Goal: Task Accomplishment & Management: Use online tool/utility

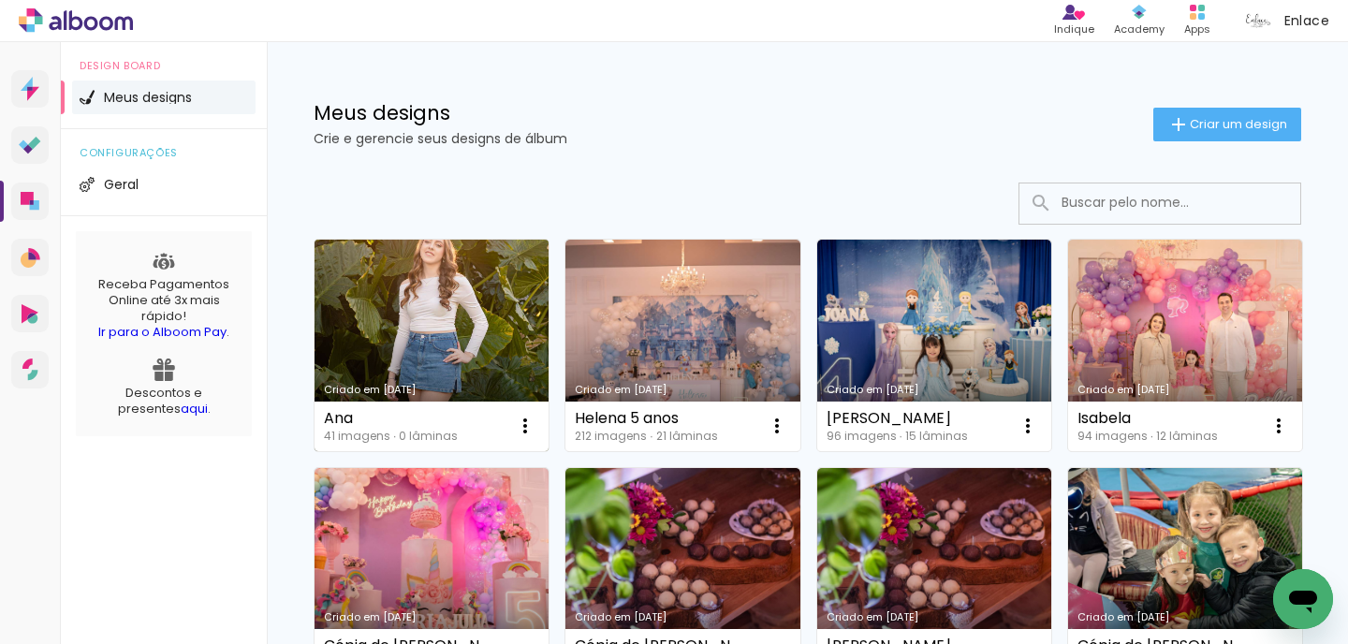
click at [510, 302] on link "Criado em [DATE]" at bounding box center [432, 346] width 234 height 212
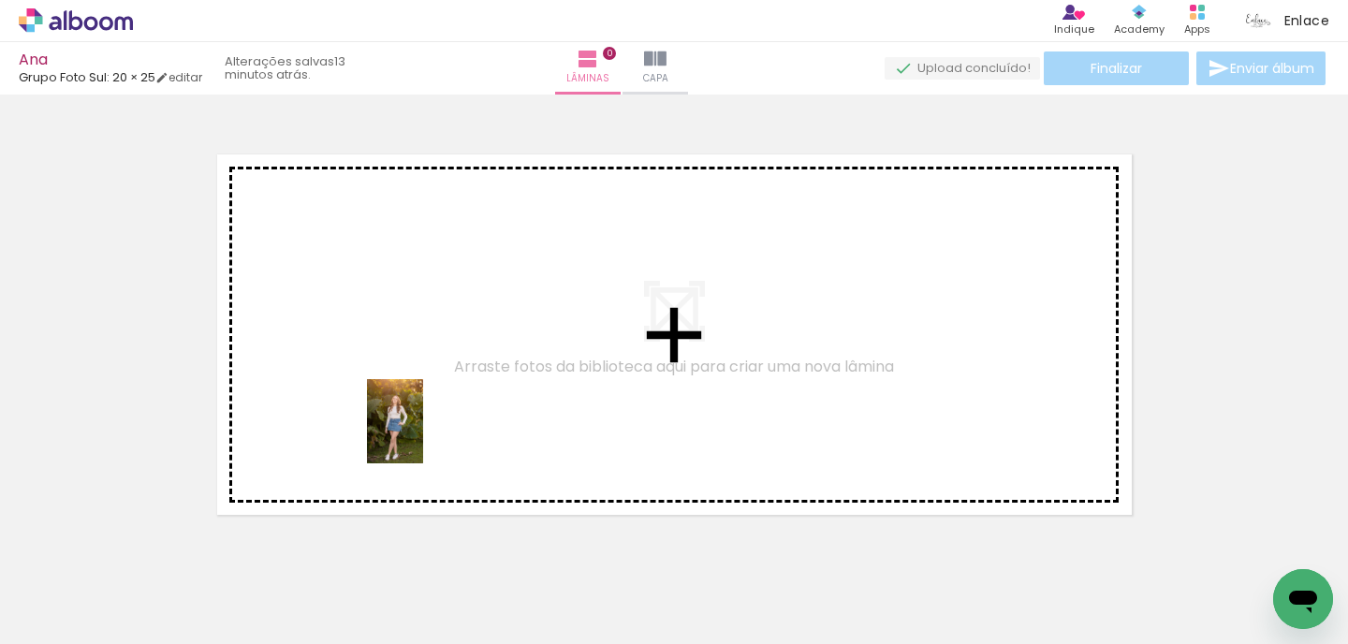
drag, startPoint x: 169, startPoint y: 592, endPoint x: 439, endPoint y: 408, distance: 327.0
click at [439, 408] on quentale-workspace at bounding box center [674, 322] width 1348 height 644
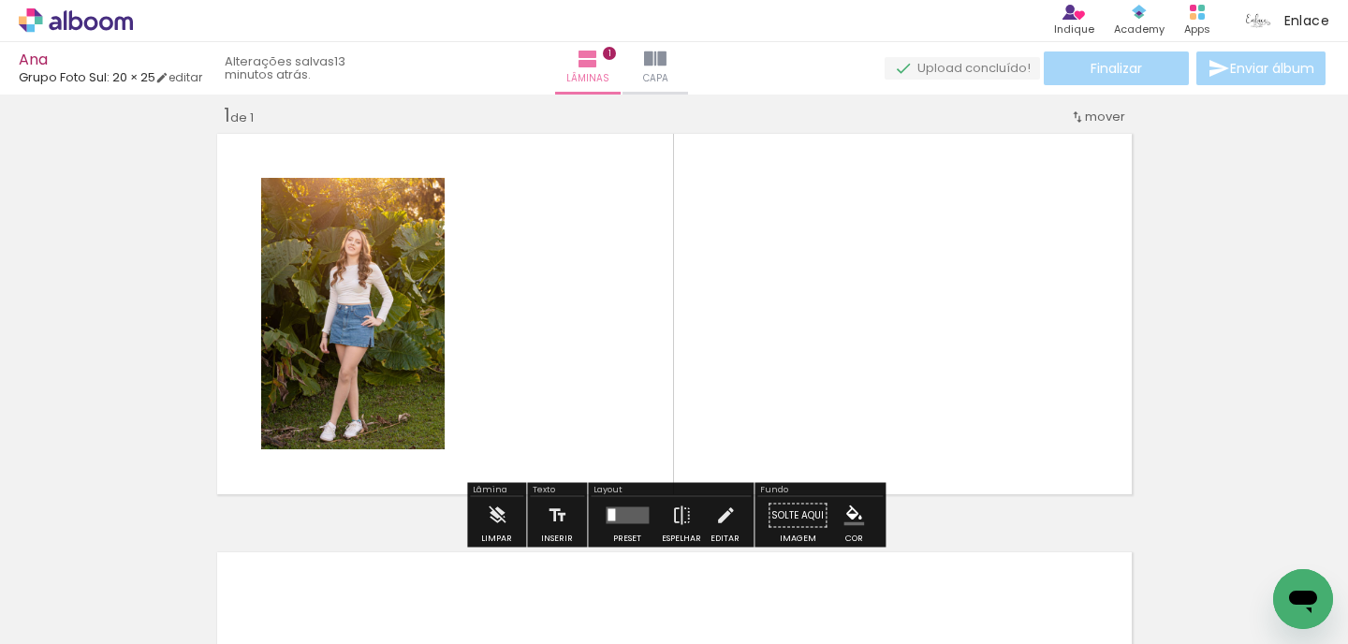
scroll to position [23, 0]
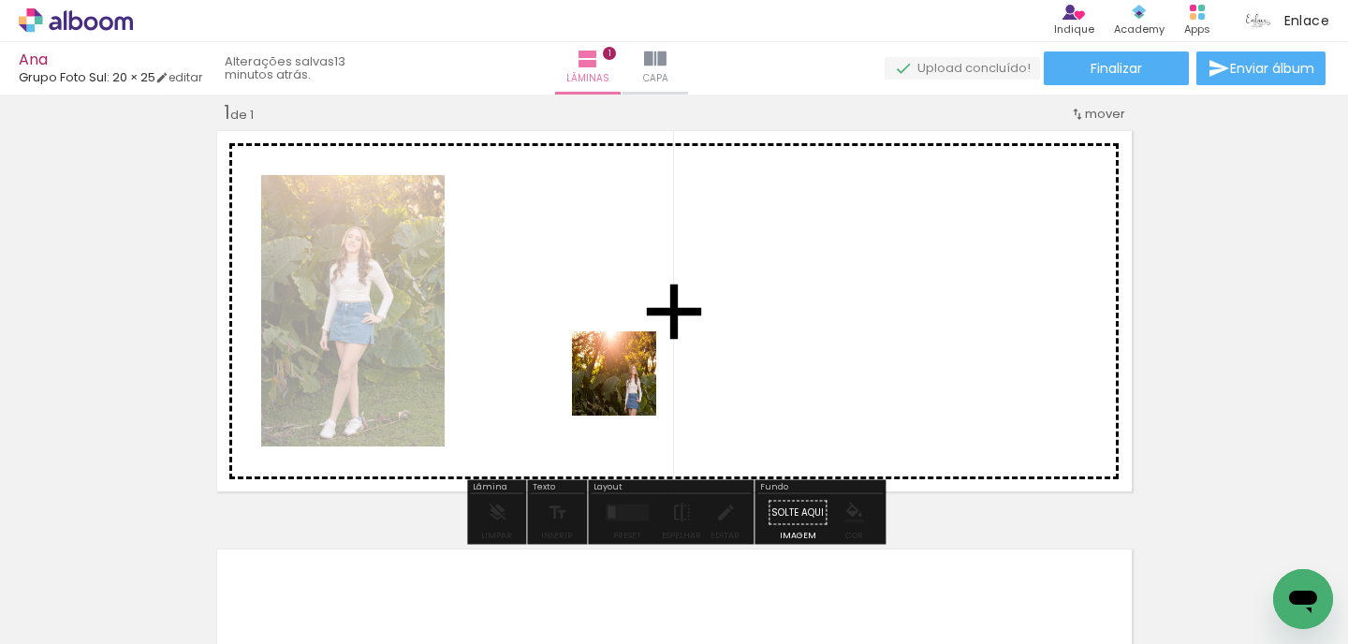
drag, startPoint x: 305, startPoint y: 590, endPoint x: 671, endPoint y: 351, distance: 437.1
click at [671, 351] on quentale-workspace at bounding box center [674, 322] width 1348 height 644
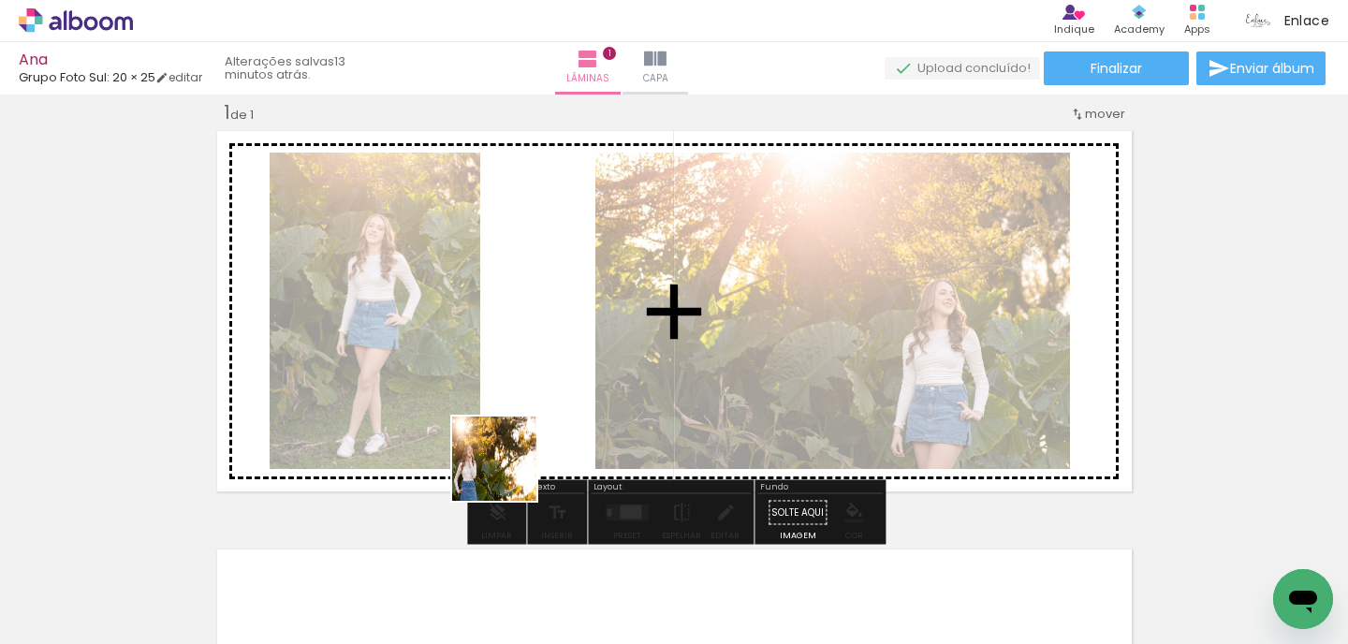
drag, startPoint x: 397, startPoint y: 596, endPoint x: 572, endPoint y: 397, distance: 264.7
click at [568, 398] on quentale-workspace at bounding box center [674, 322] width 1348 height 644
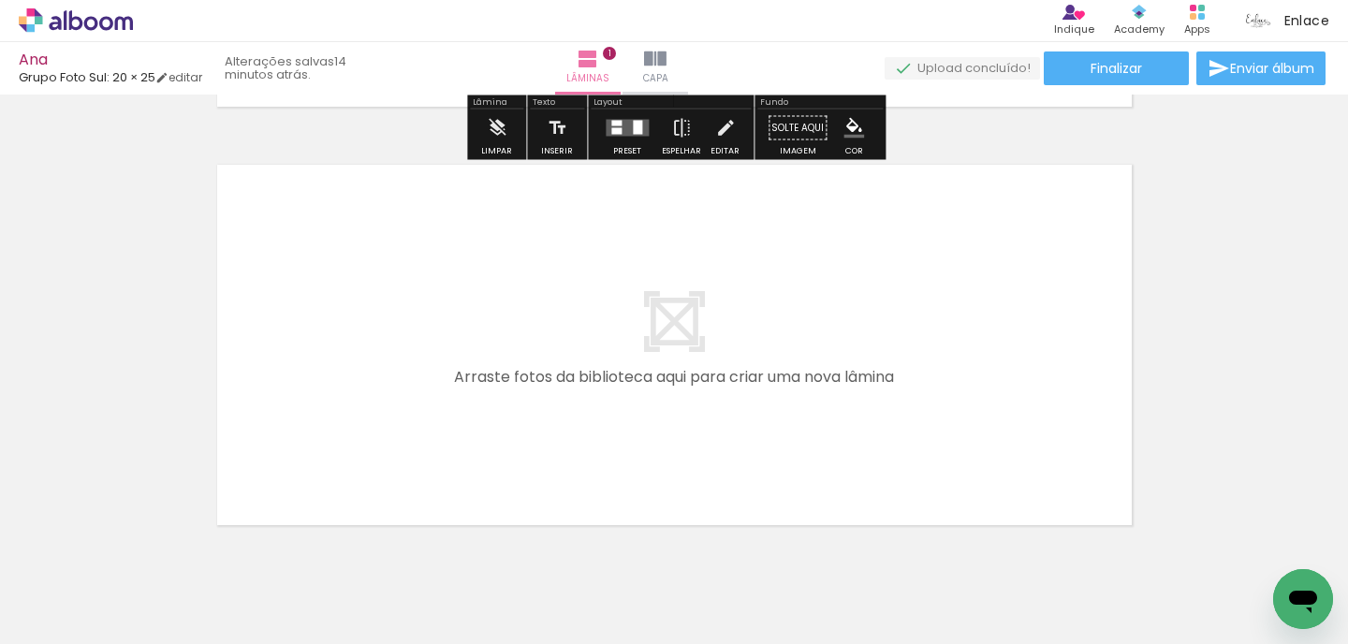
scroll to position [478, 0]
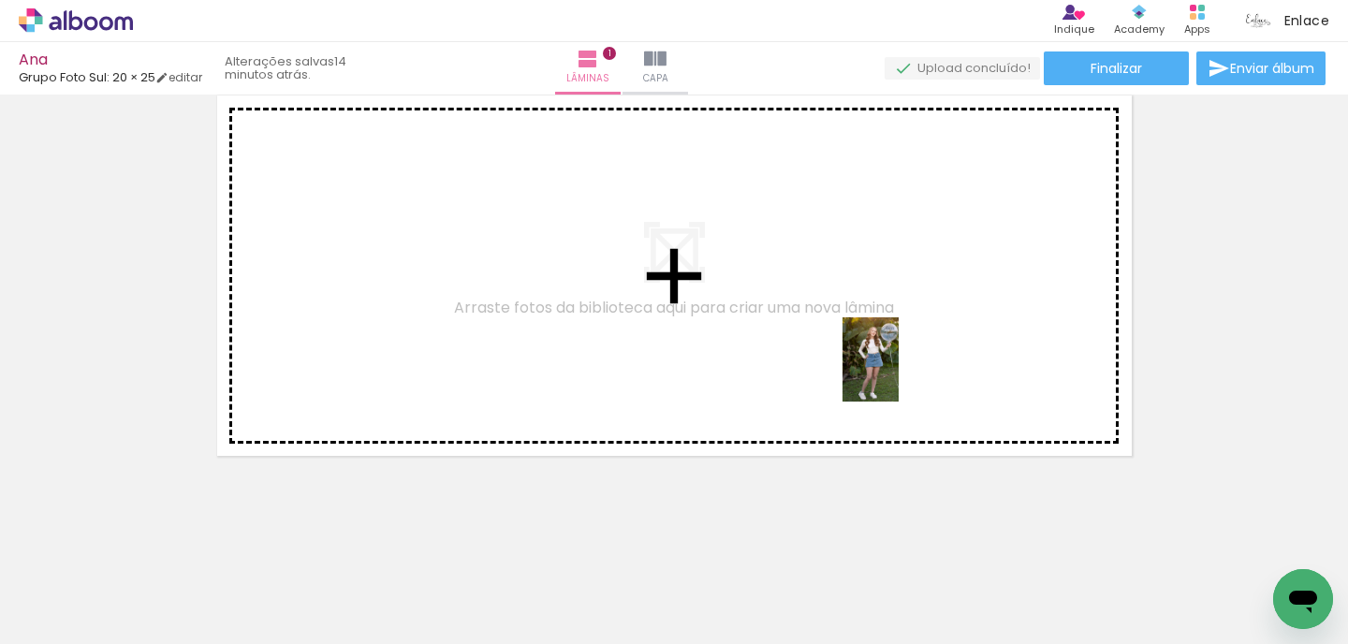
drag, startPoint x: 913, startPoint y: 585, endPoint x: 898, endPoint y: 364, distance: 221.5
click at [898, 364] on quentale-workspace at bounding box center [674, 322] width 1348 height 644
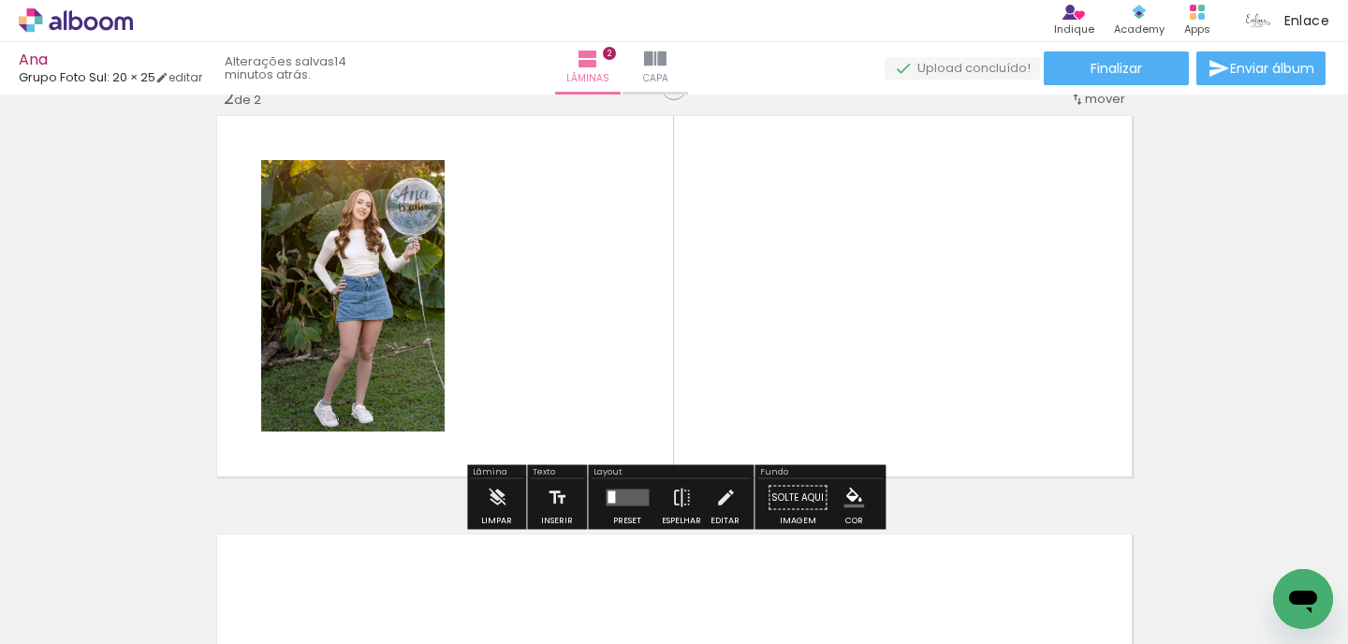
scroll to position [442, 0]
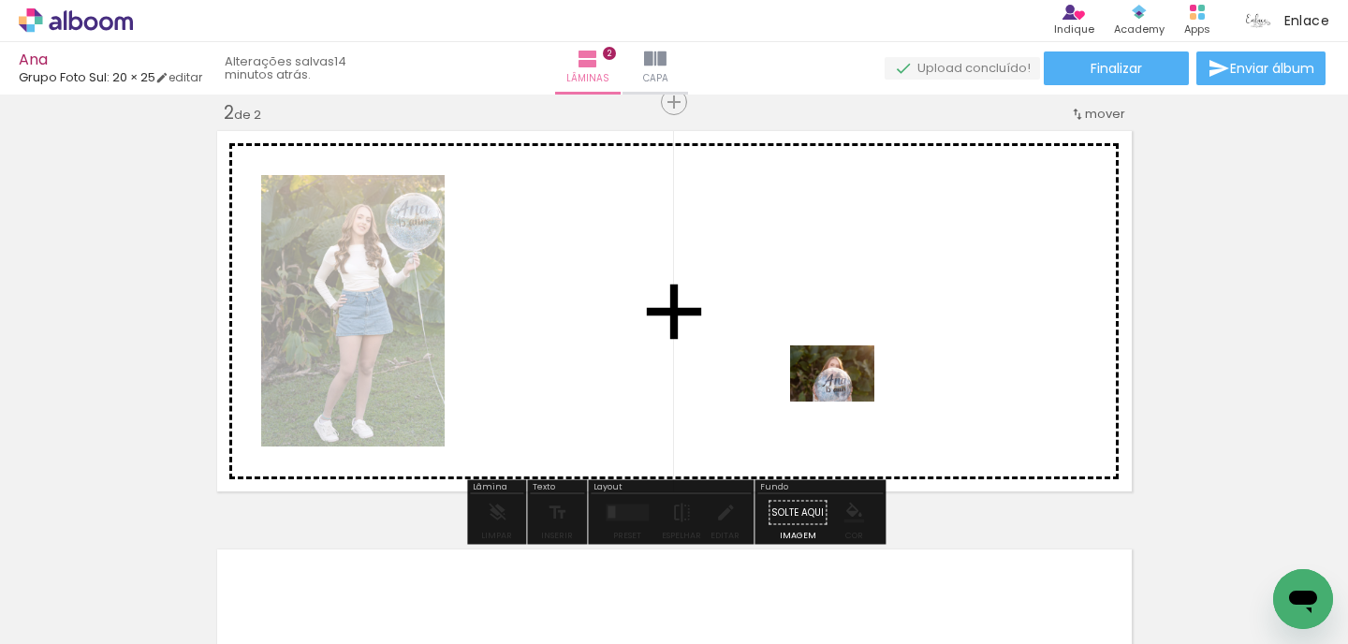
drag, startPoint x: 844, startPoint y: 593, endPoint x: 847, endPoint y: 402, distance: 191.1
click at [847, 402] on quentale-workspace at bounding box center [674, 322] width 1348 height 644
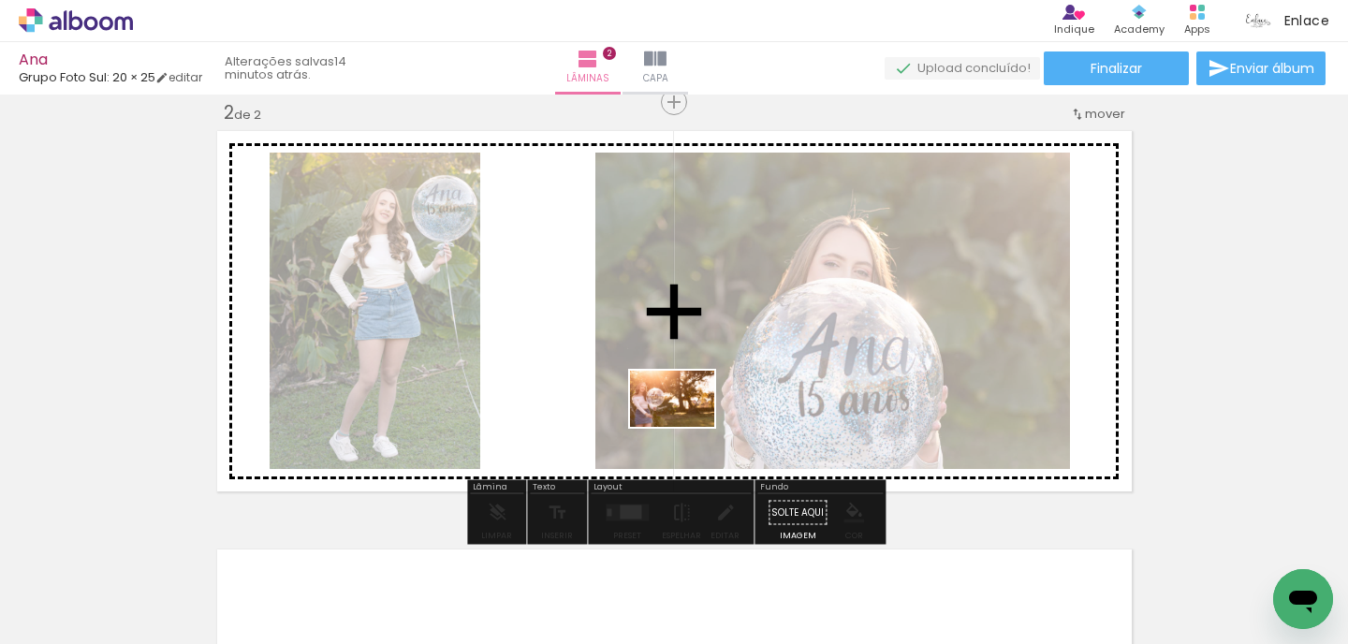
drag, startPoint x: 692, startPoint y: 589, endPoint x: 686, endPoint y: 427, distance: 162.1
click at [686, 427] on quentale-workspace at bounding box center [674, 322] width 1348 height 644
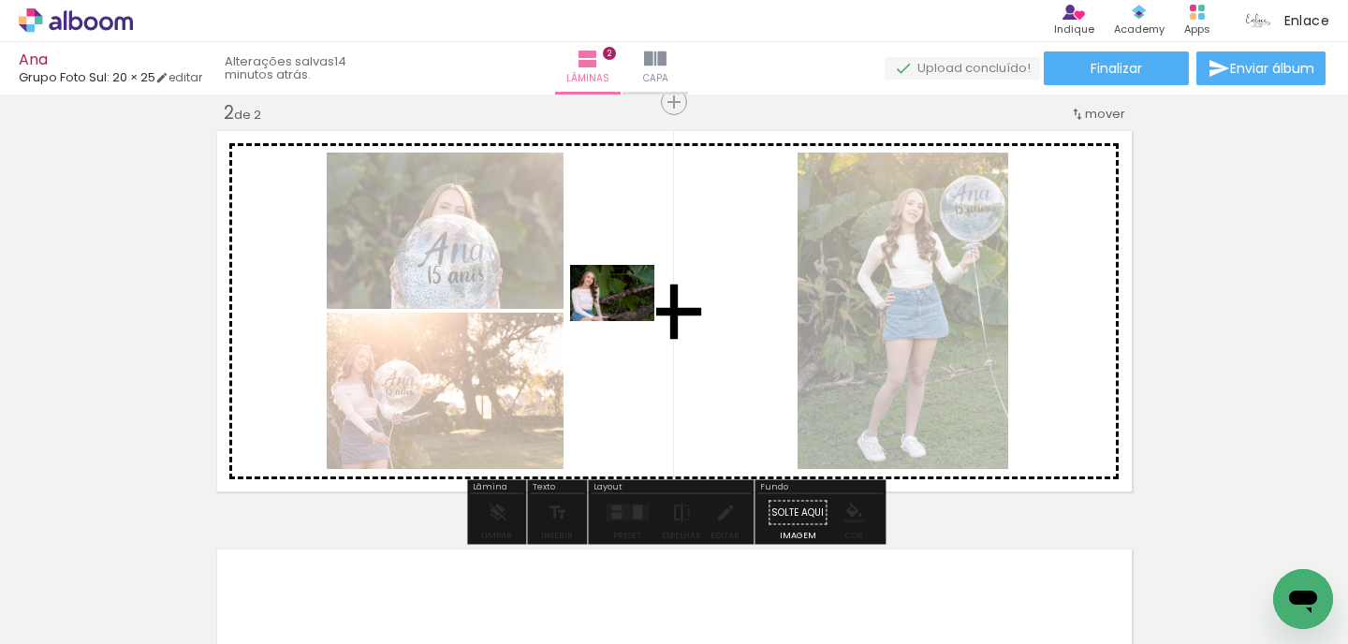
drag, startPoint x: 539, startPoint y: 595, endPoint x: 630, endPoint y: 312, distance: 297.0
click at [628, 313] on quentale-workspace at bounding box center [674, 322] width 1348 height 644
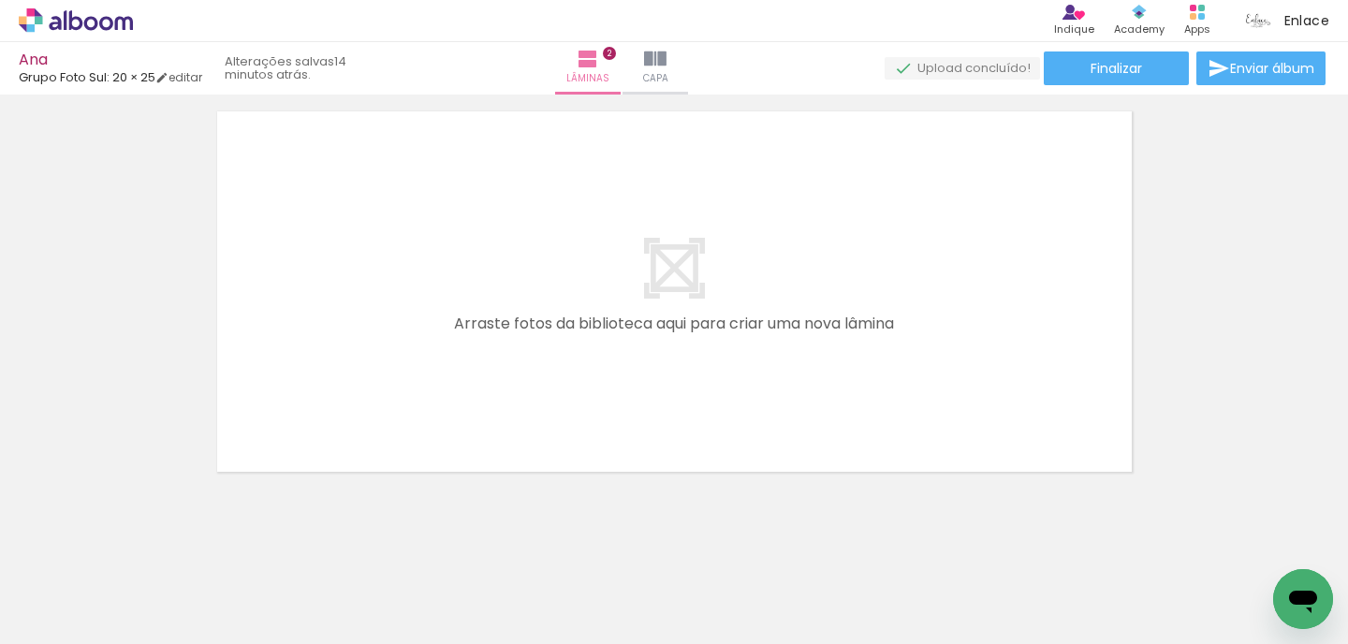
scroll to position [0, 454]
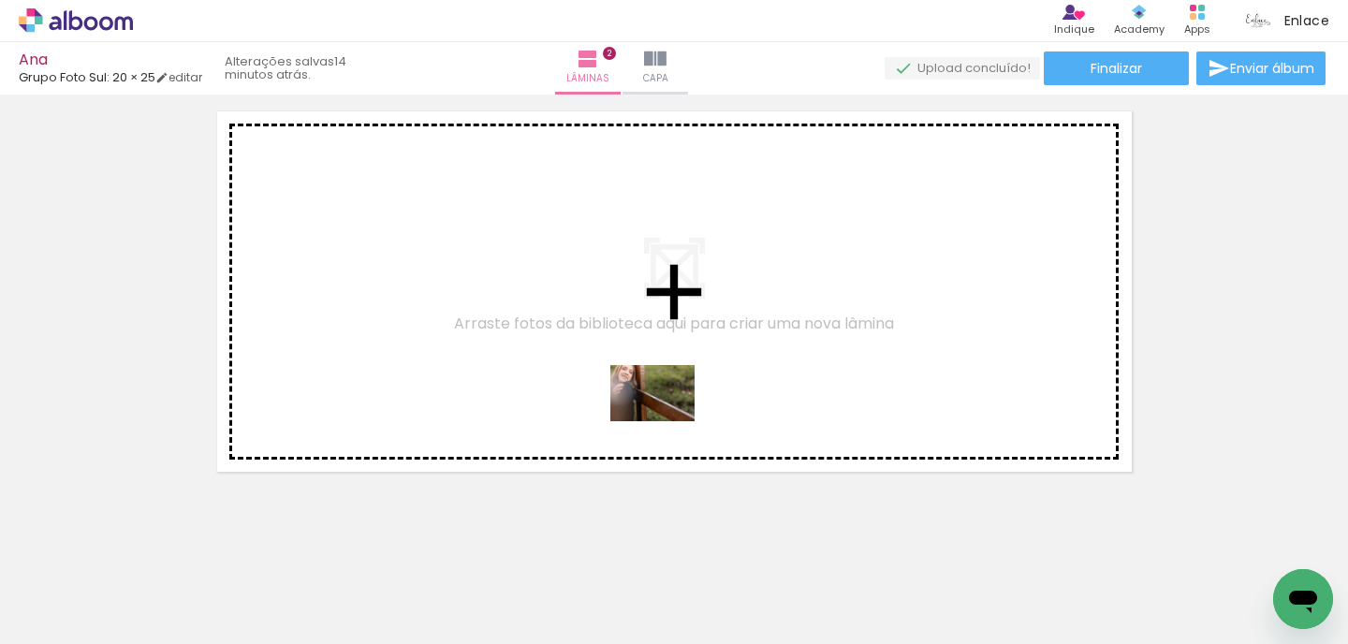
drag, startPoint x: 773, startPoint y: 579, endPoint x: 667, endPoint y: 421, distance: 189.6
click at [667, 421] on quentale-workspace at bounding box center [674, 322] width 1348 height 644
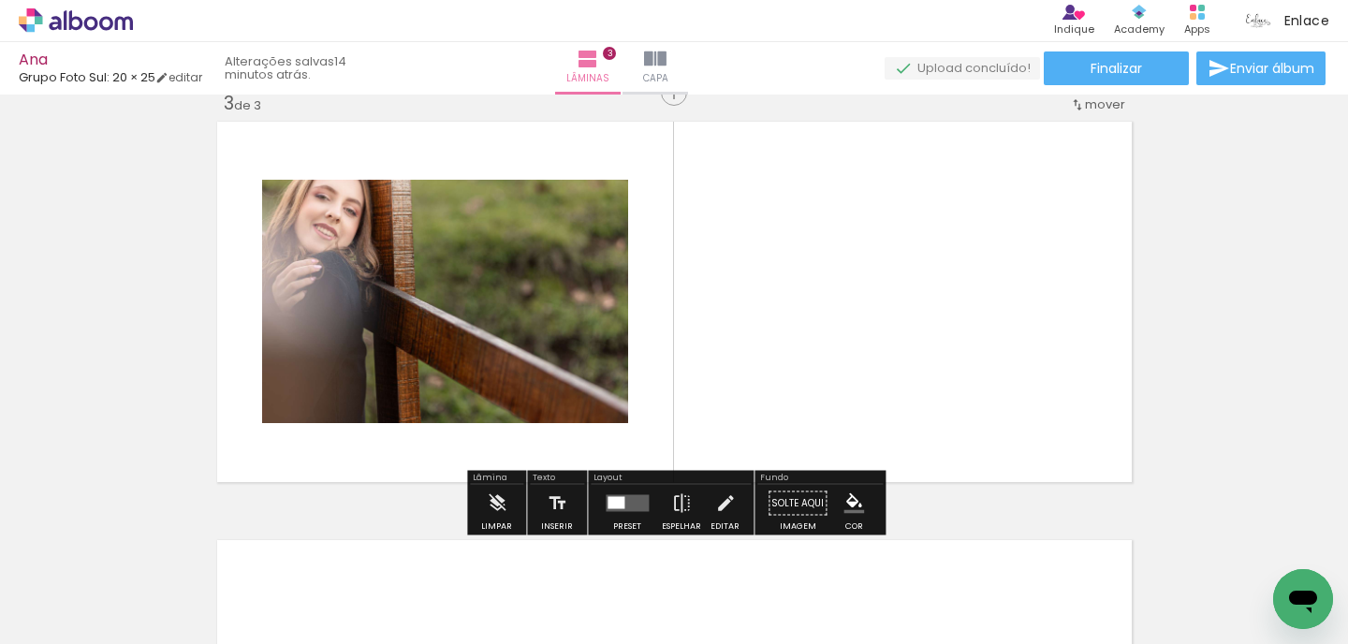
scroll to position [861, 0]
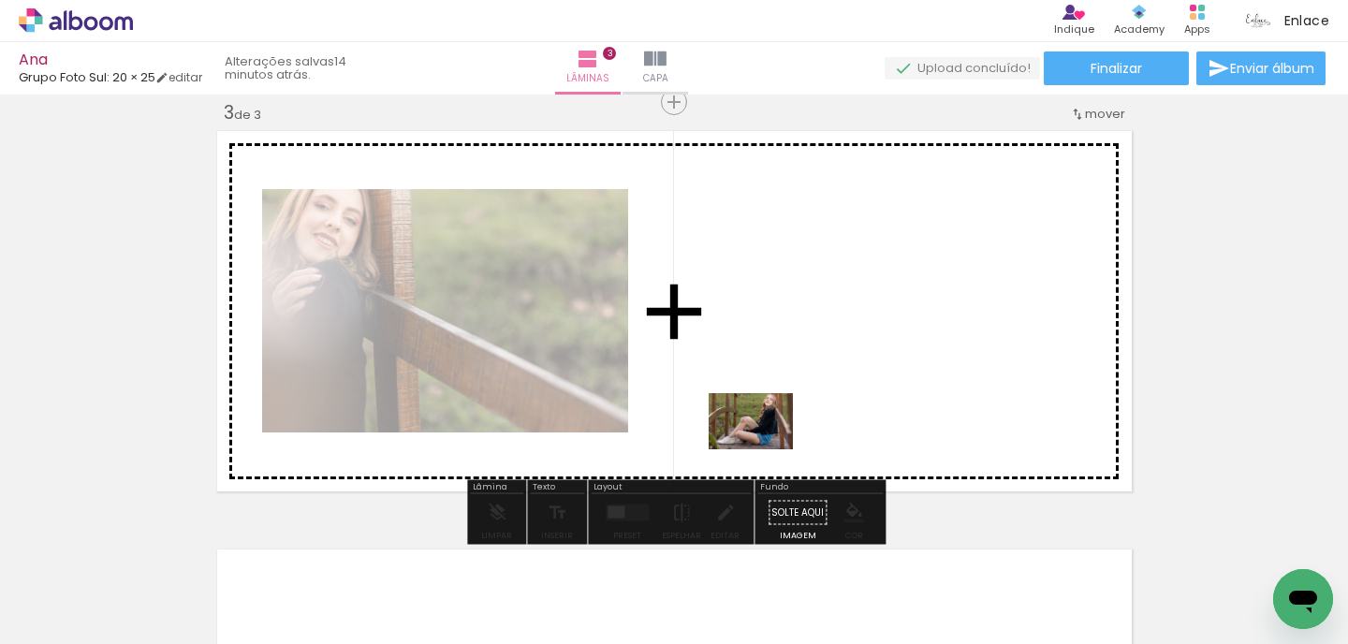
click at [780, 430] on quentale-workspace at bounding box center [674, 322] width 1348 height 644
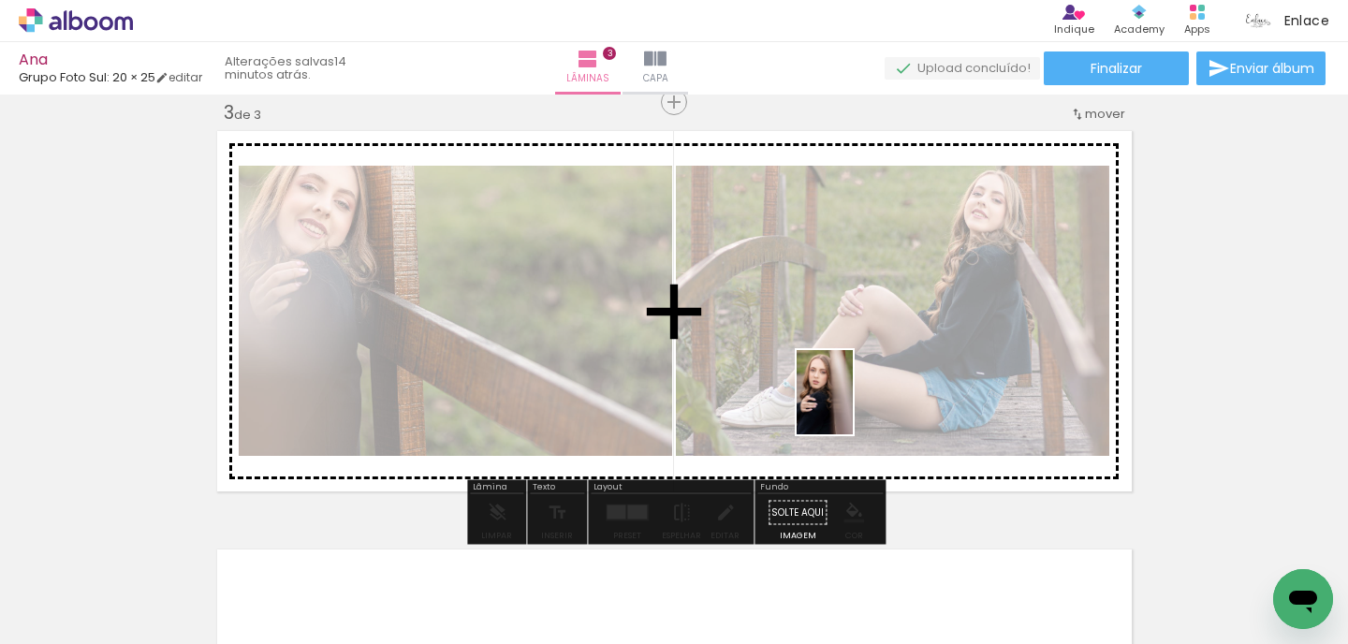
drag, startPoint x: 881, startPoint y: 567, endPoint x: 853, endPoint y: 406, distance: 162.6
click at [853, 406] on quentale-workspace at bounding box center [674, 322] width 1348 height 644
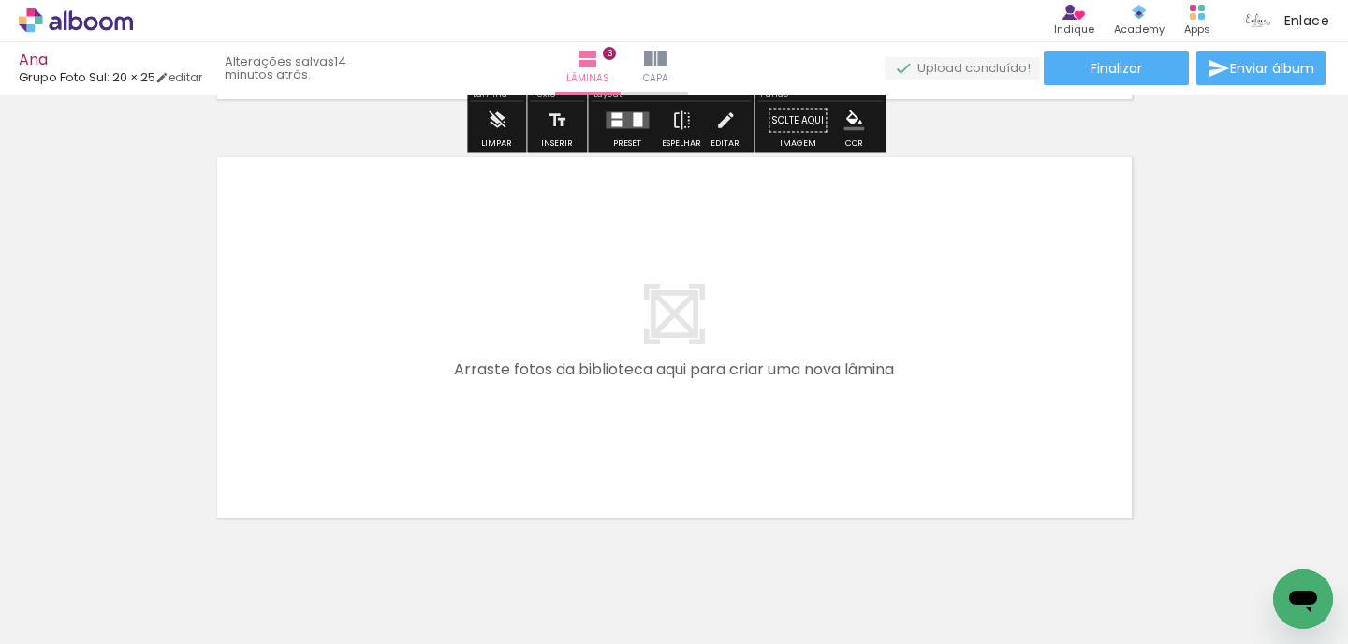
scroll to position [1315, 0]
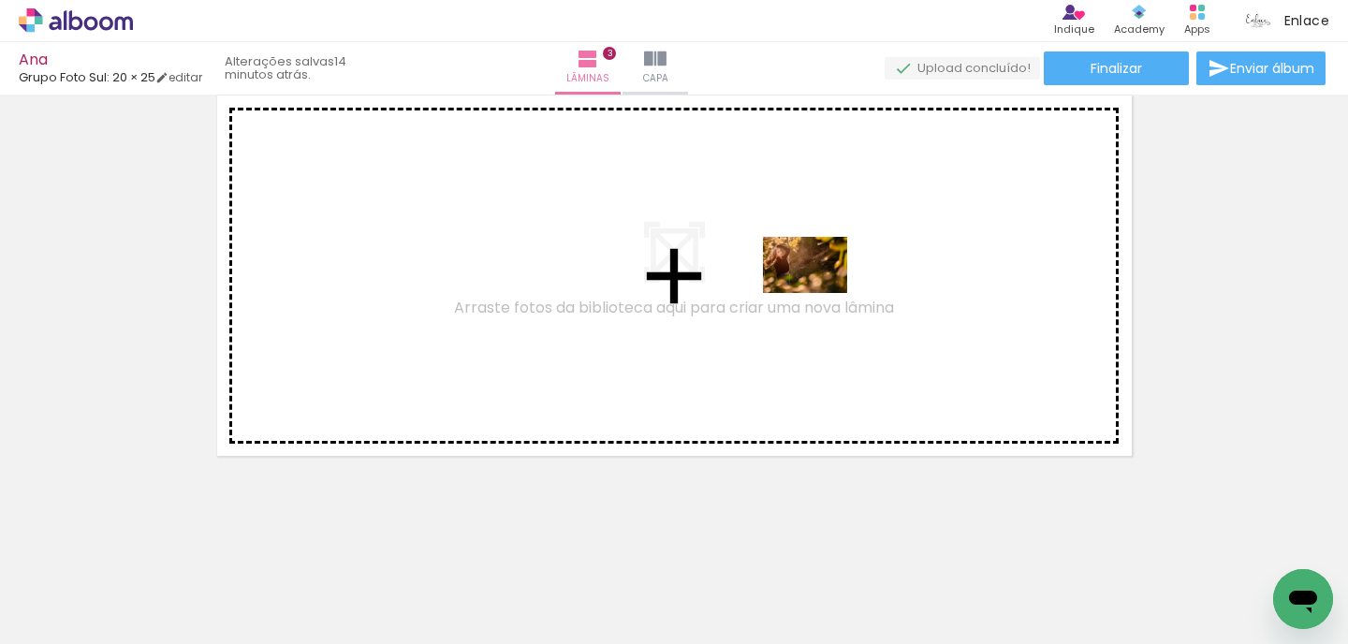
drag, startPoint x: 995, startPoint y: 566, endPoint x: 819, endPoint y: 293, distance: 324.4
click at [819, 293] on quentale-workspace at bounding box center [674, 322] width 1348 height 644
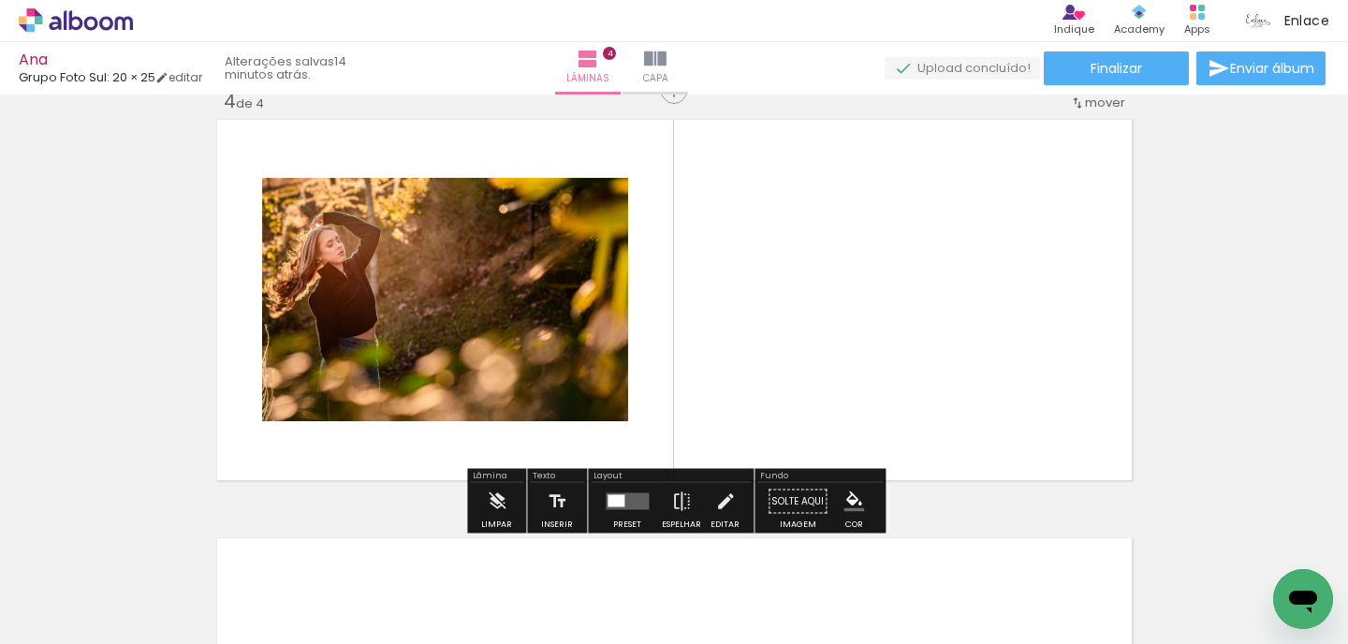
scroll to position [1279, 0]
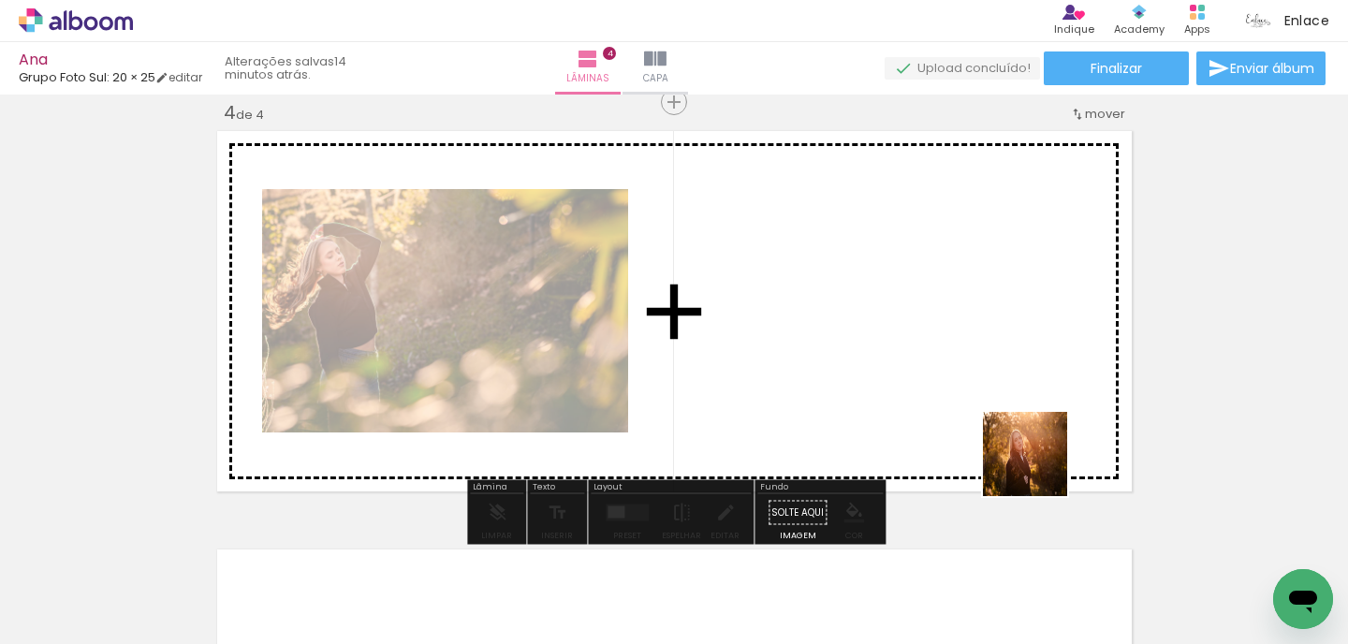
click at [1034, 451] on quentale-workspace at bounding box center [674, 322] width 1348 height 644
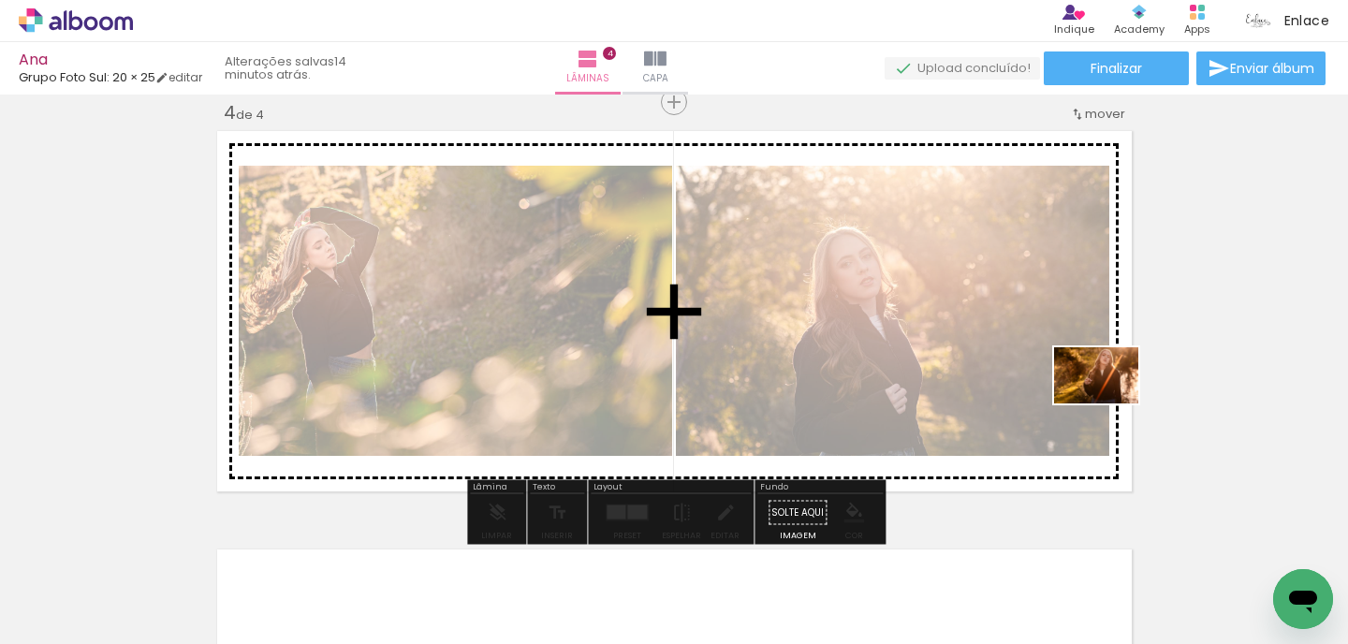
drag, startPoint x: 1212, startPoint y: 608, endPoint x: 1103, endPoint y: 397, distance: 237.1
click at [1103, 397] on quentale-workspace at bounding box center [674, 322] width 1348 height 644
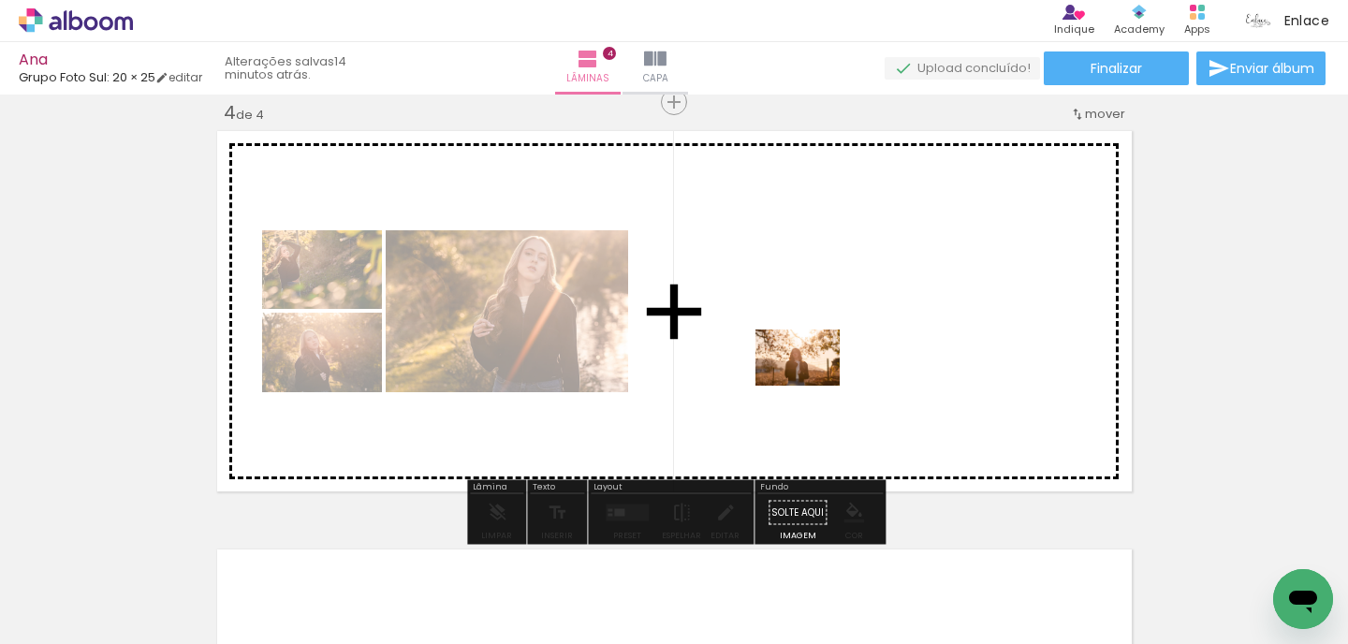
drag, startPoint x: 610, startPoint y: 595, endPoint x: 820, endPoint y: 367, distance: 310.1
click at [819, 368] on quentale-workspace at bounding box center [674, 322] width 1348 height 644
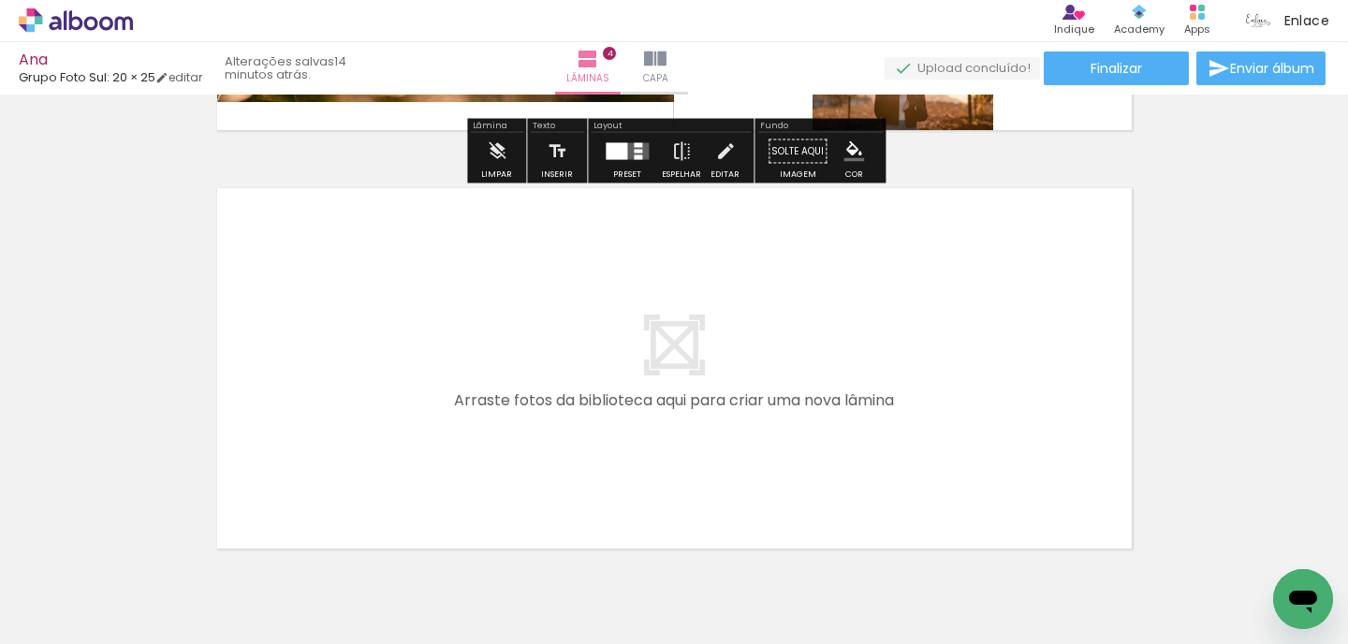
scroll to position [1733, 0]
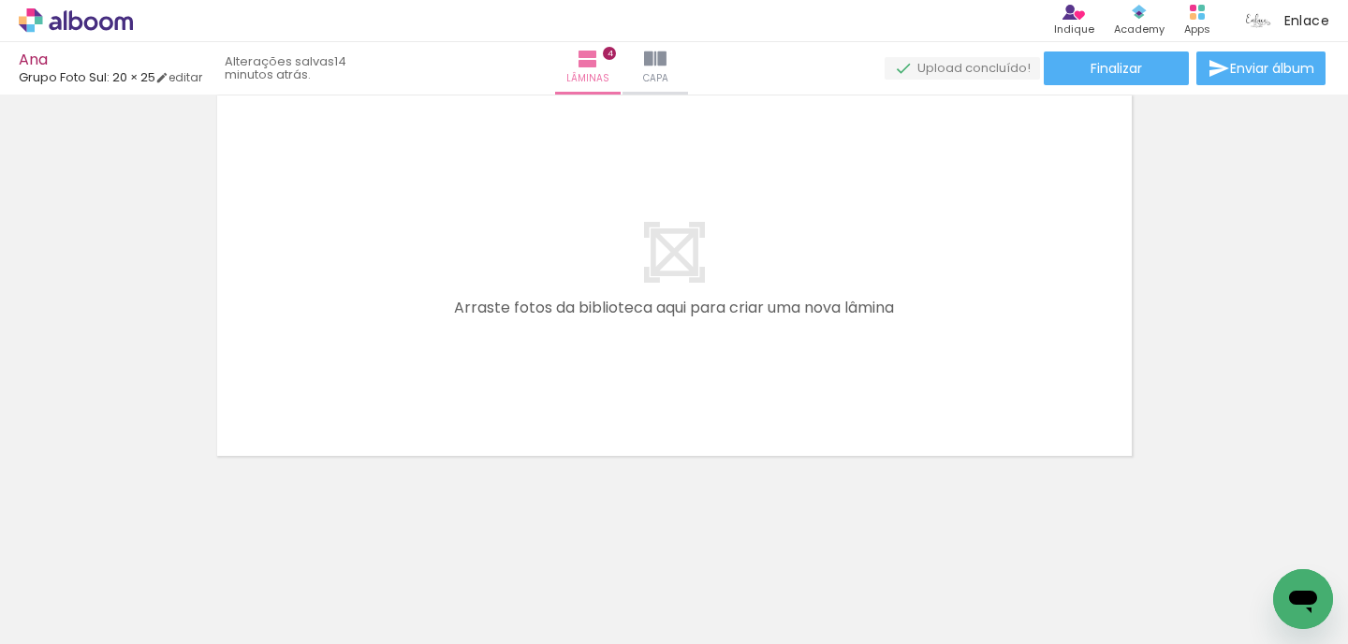
click at [98, 584] on iron-icon at bounding box center [95, 588] width 15 height 15
click at [89, 577] on paper-item "Não utilizadas" at bounding box center [60, 582] width 96 height 16
type input "Não utilizadas"
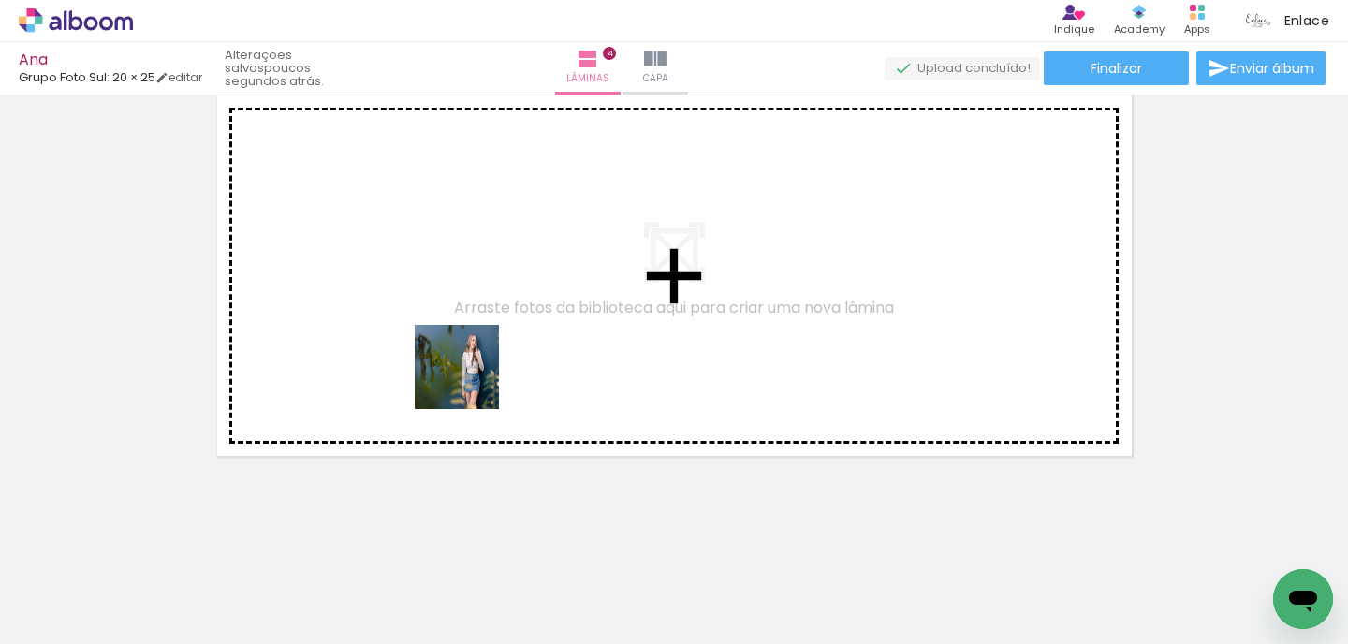
drag, startPoint x: 429, startPoint y: 587, endPoint x: 471, endPoint y: 381, distance: 210.3
click at [471, 381] on quentale-workspace at bounding box center [674, 322] width 1348 height 644
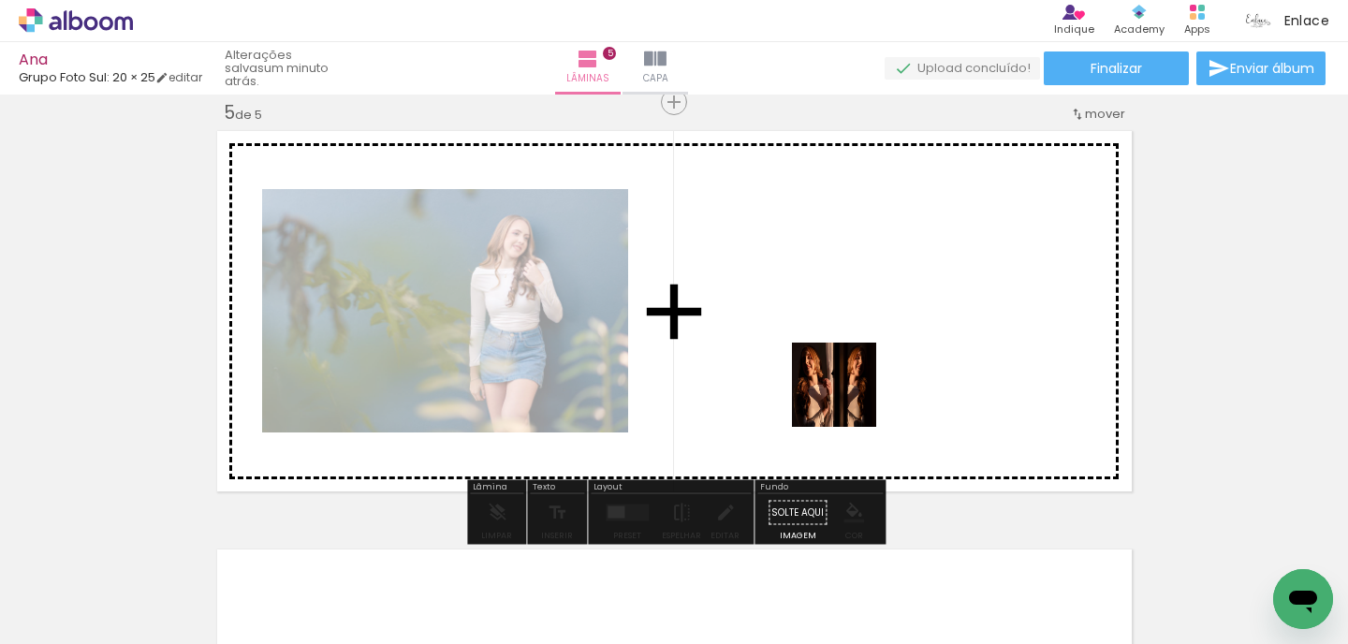
click at [872, 388] on quentale-workspace at bounding box center [674, 322] width 1348 height 644
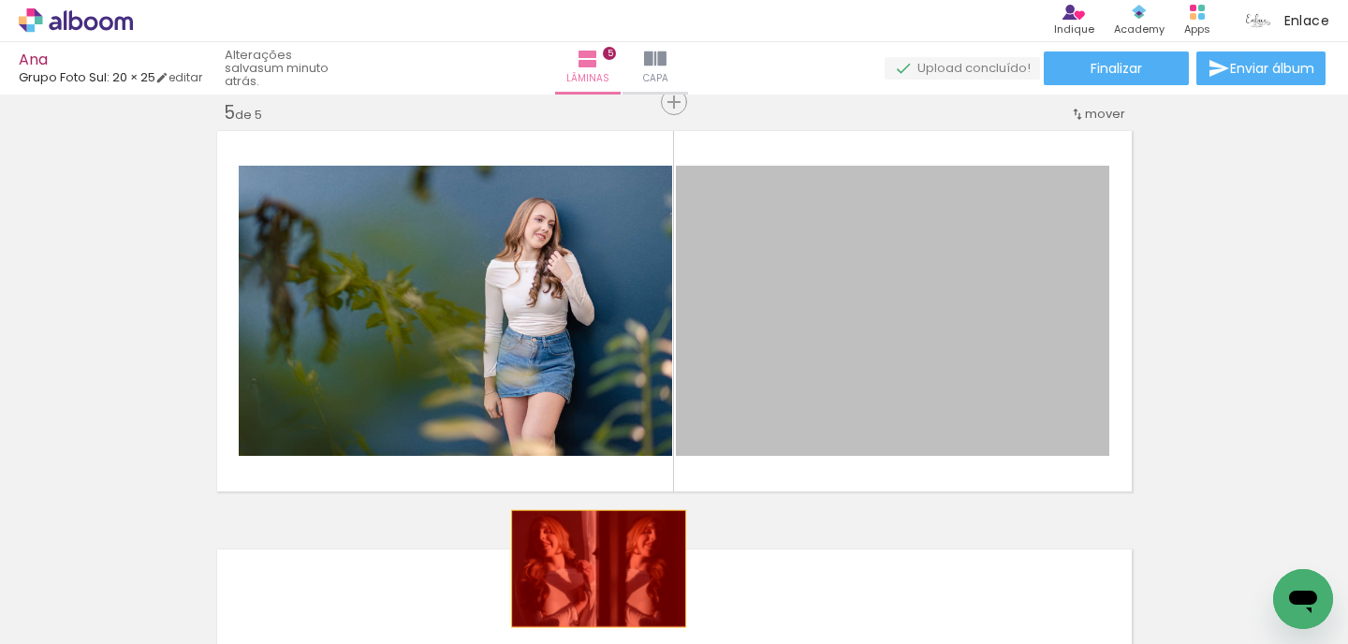
drag, startPoint x: 828, startPoint y: 347, endPoint x: 581, endPoint y: 583, distance: 341.8
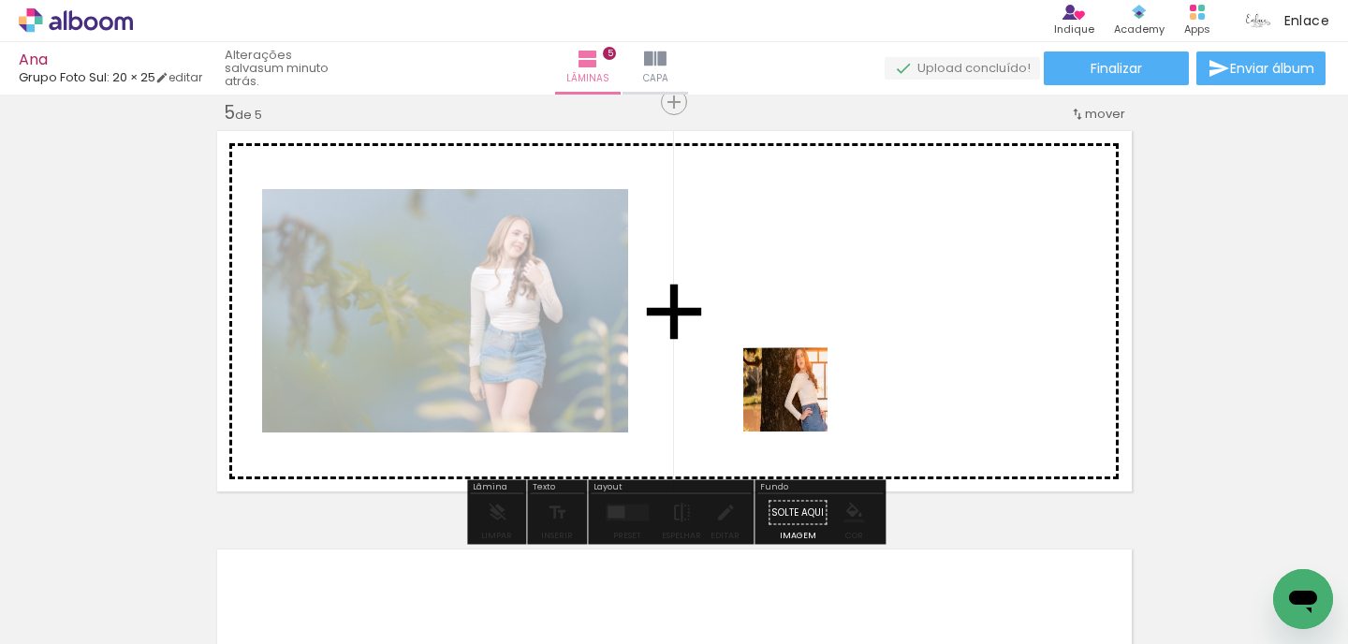
drag, startPoint x: 206, startPoint y: 601, endPoint x: 836, endPoint y: 391, distance: 664.2
click at [836, 391] on quentale-workspace at bounding box center [674, 322] width 1348 height 644
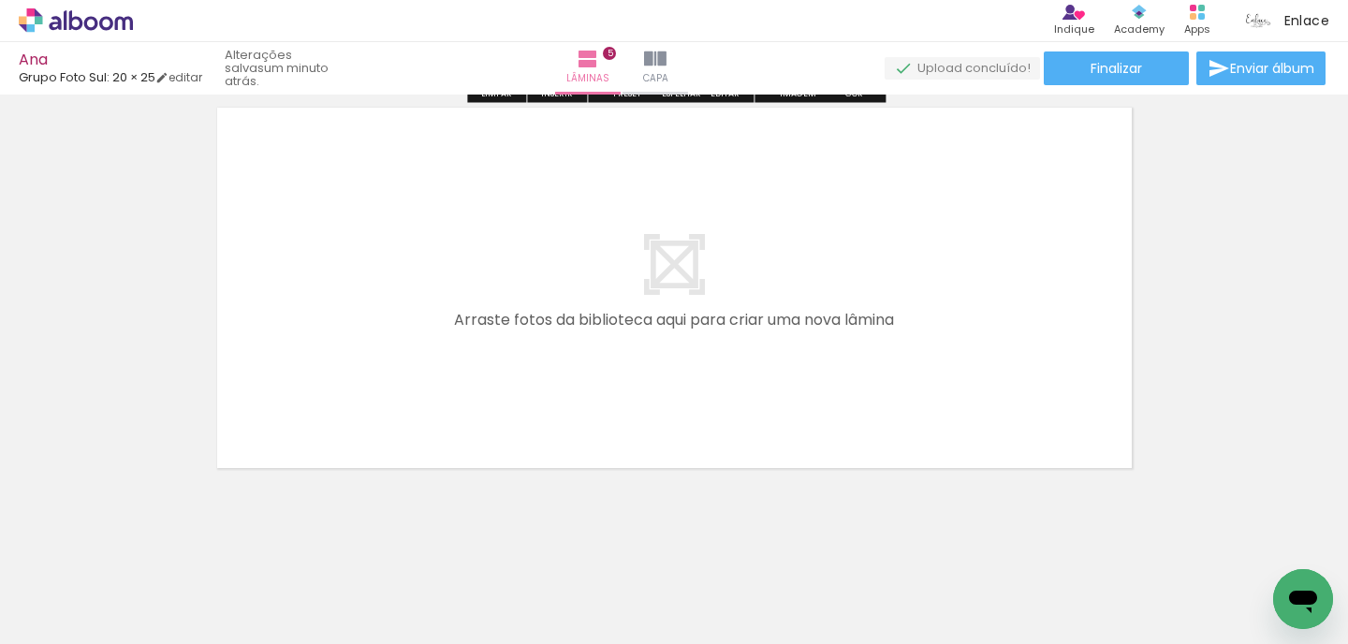
scroll to position [2120, 0]
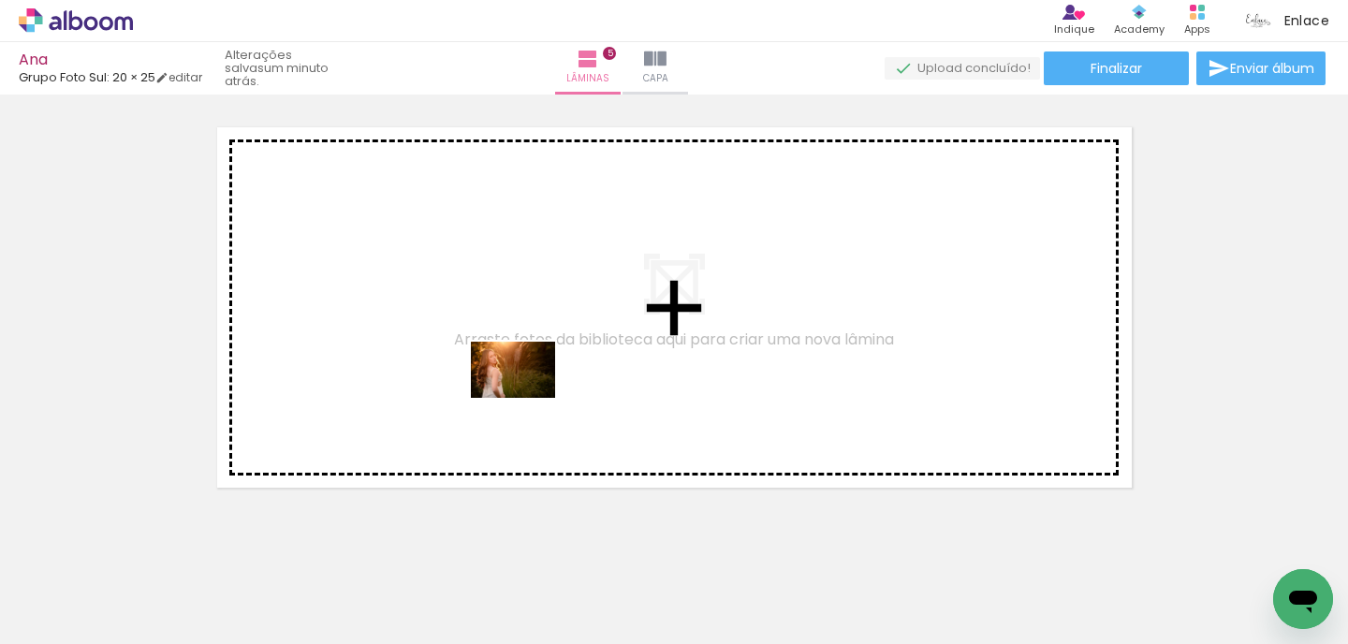
drag, startPoint x: 586, startPoint y: 570, endPoint x: 528, endPoint y: 387, distance: 192.5
click at [528, 387] on quentale-workspace at bounding box center [674, 322] width 1348 height 644
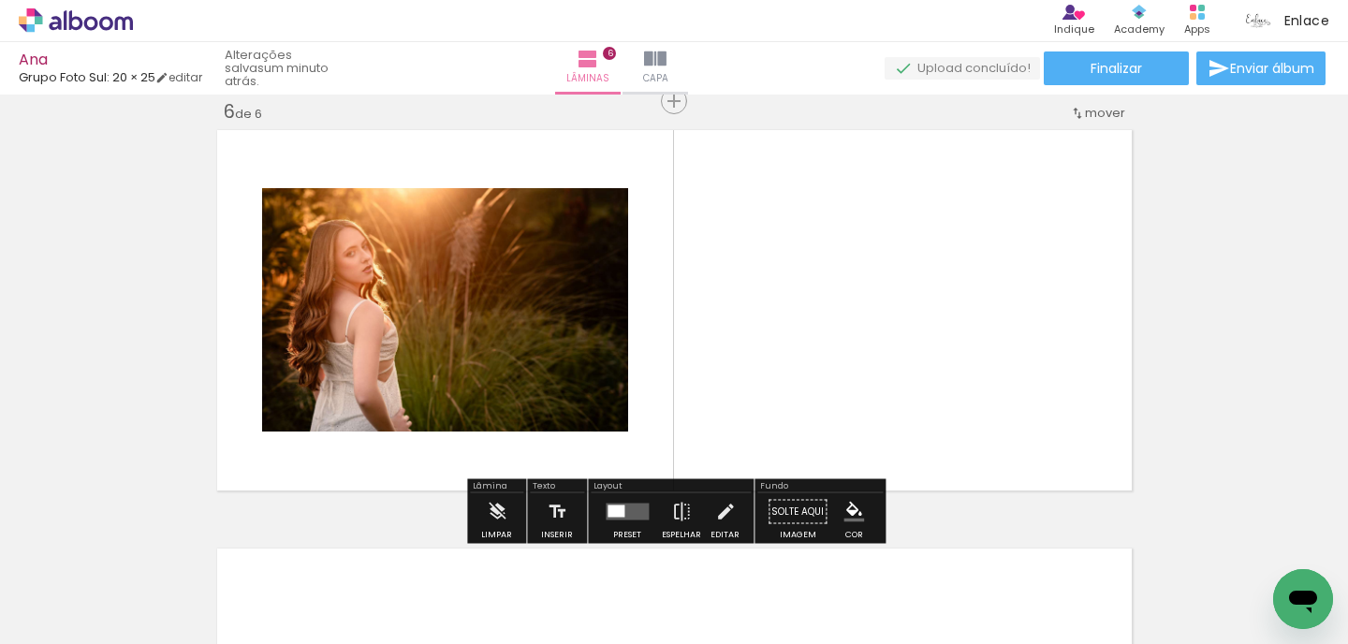
scroll to position [2116, 0]
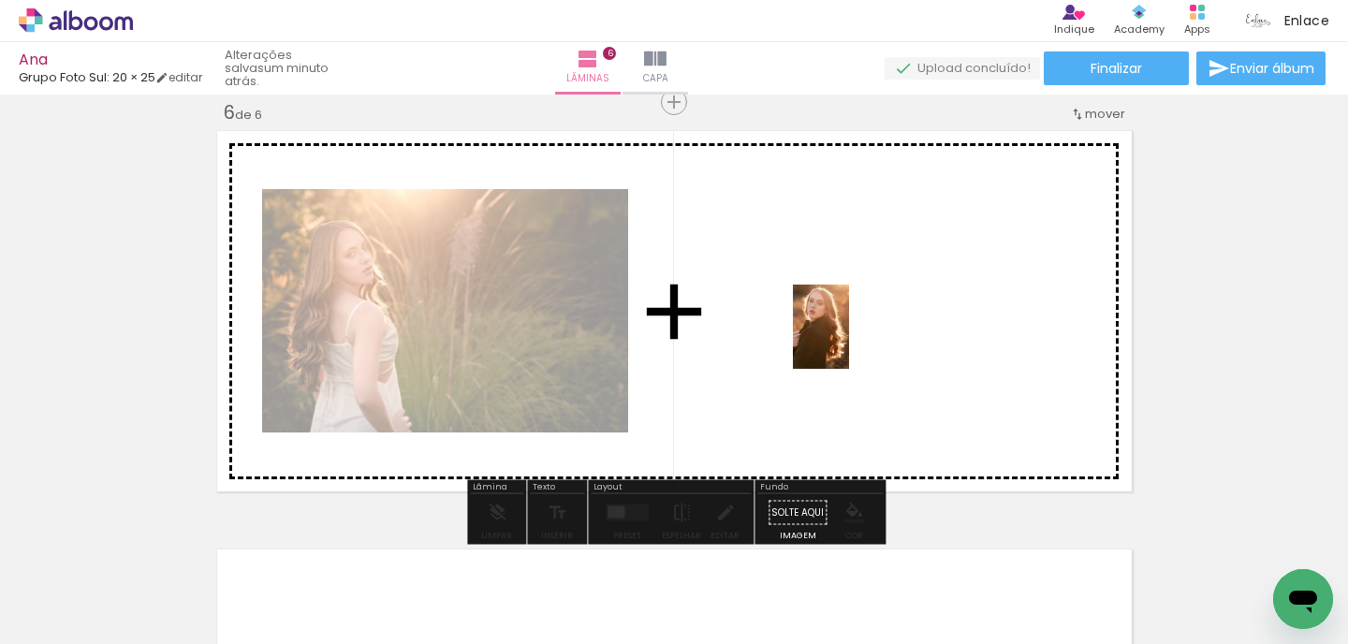
drag, startPoint x: 718, startPoint y: 576, endPoint x: 849, endPoint y: 341, distance: 269.1
click at [849, 341] on quentale-workspace at bounding box center [674, 322] width 1348 height 644
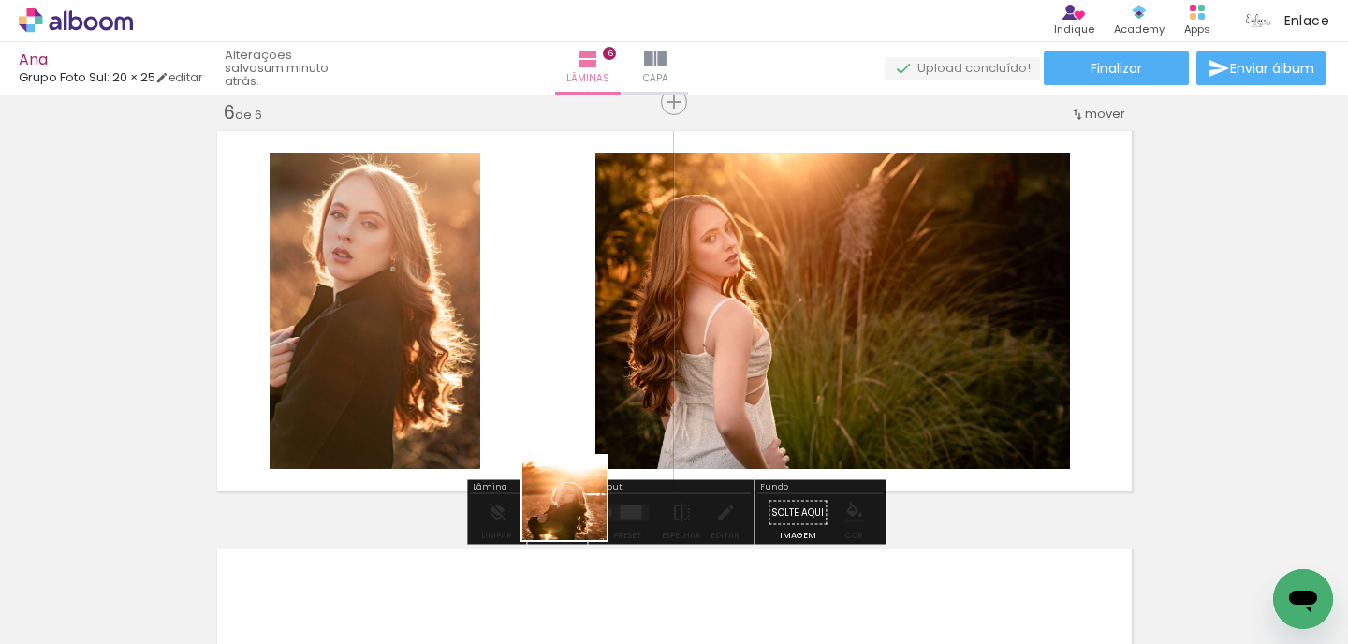
drag, startPoint x: 600, startPoint y: 608, endPoint x: 567, endPoint y: 459, distance: 152.7
click at [567, 459] on quentale-workspace at bounding box center [674, 322] width 1348 height 644
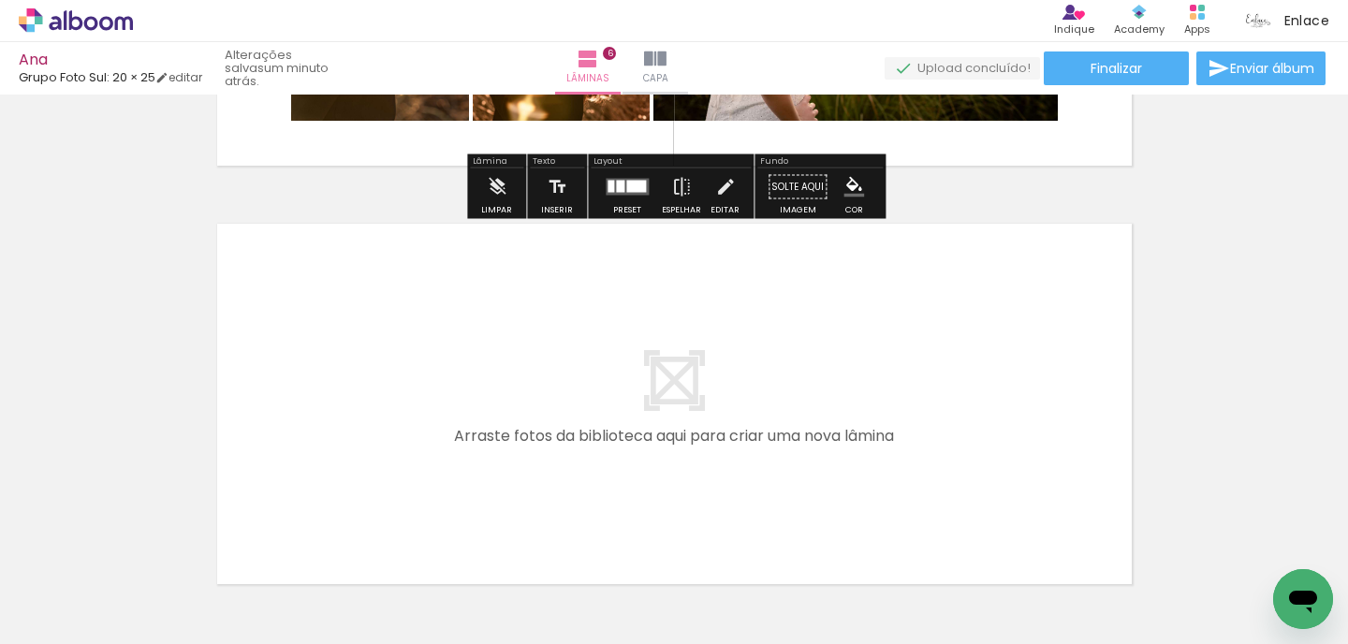
scroll to position [2444, 0]
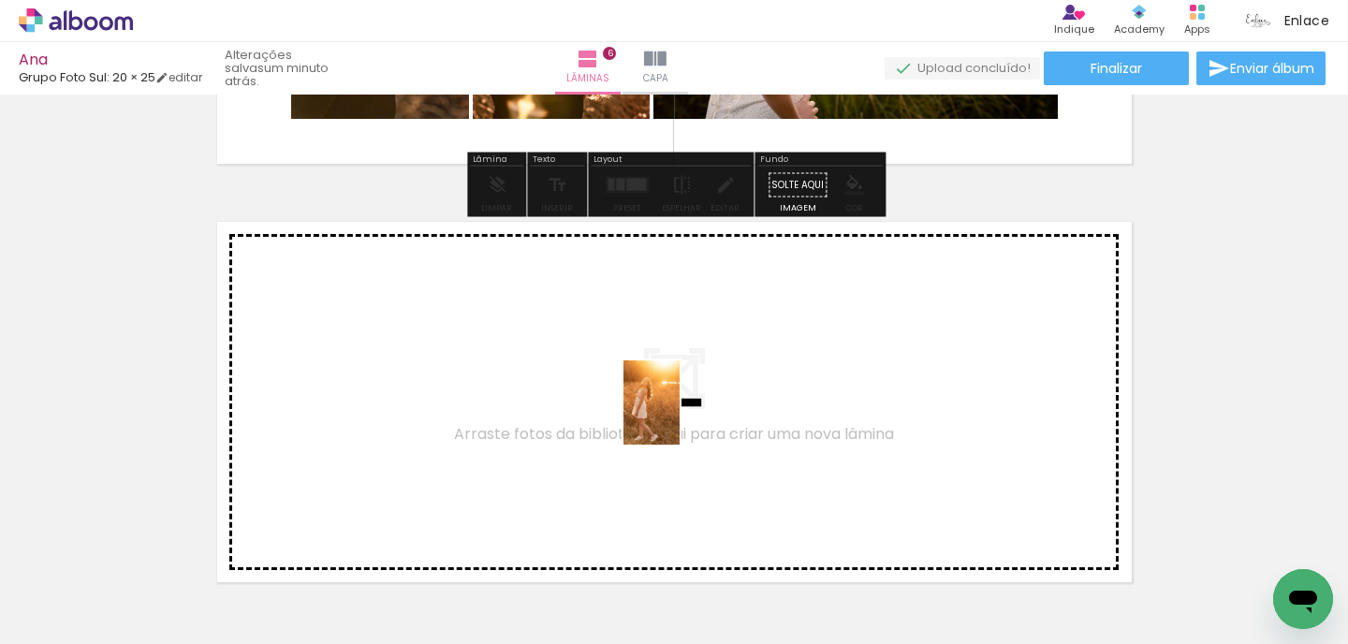
drag, startPoint x: 716, startPoint y: 604, endPoint x: 679, endPoint y: 417, distance: 191.0
click at [679, 417] on quentale-workspace at bounding box center [674, 322] width 1348 height 644
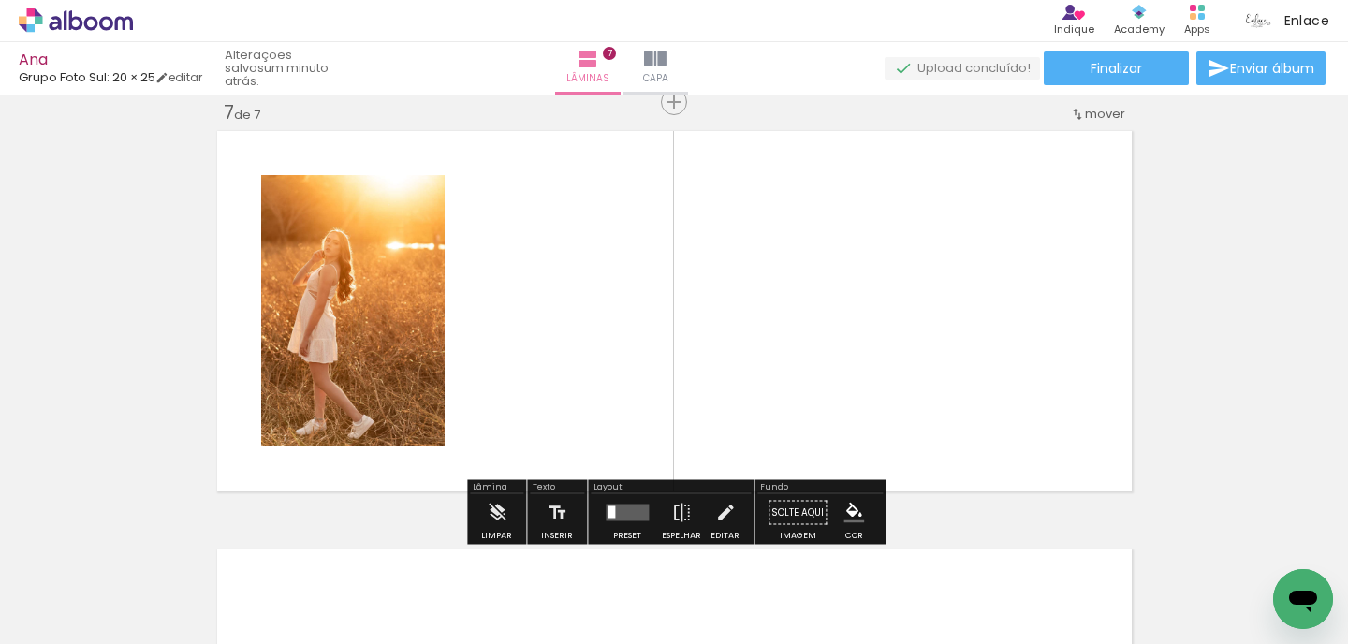
scroll to position [2535, 0]
click at [539, 566] on quentale-thumb at bounding box center [501, 581] width 105 height 108
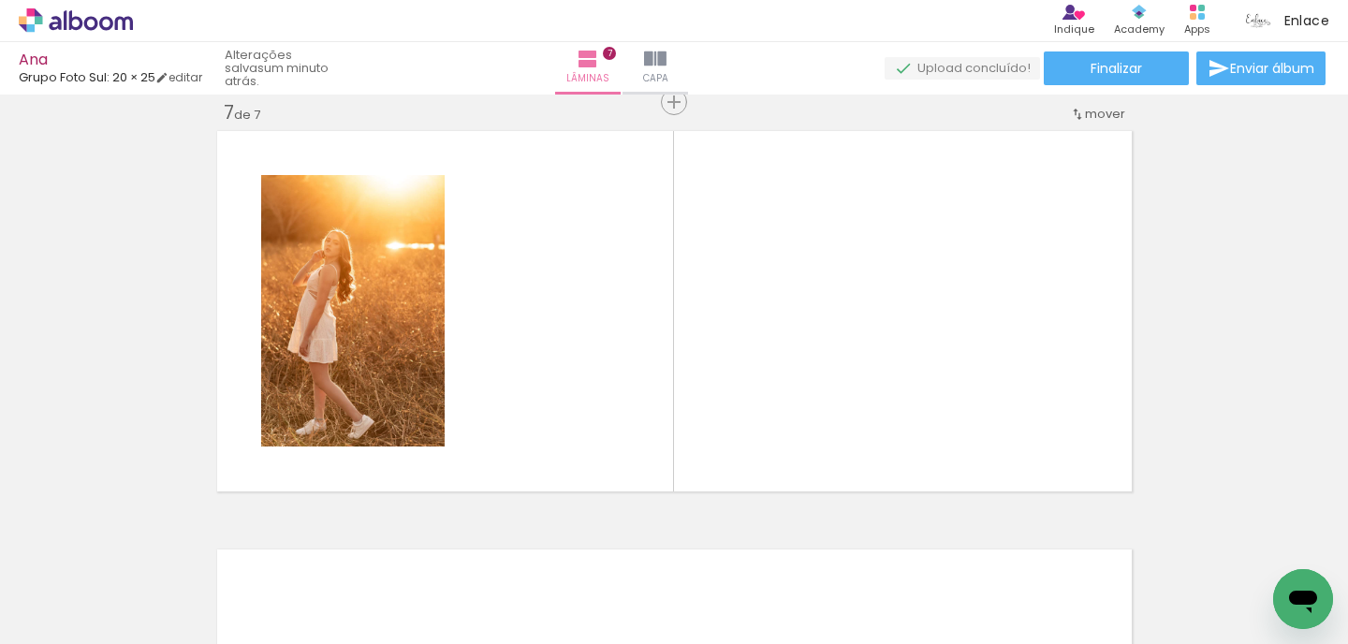
drag, startPoint x: 539, startPoint y: 566, endPoint x: 611, endPoint y: 455, distance: 131.9
click at [604, 459] on quentale-workspace at bounding box center [674, 322] width 1348 height 644
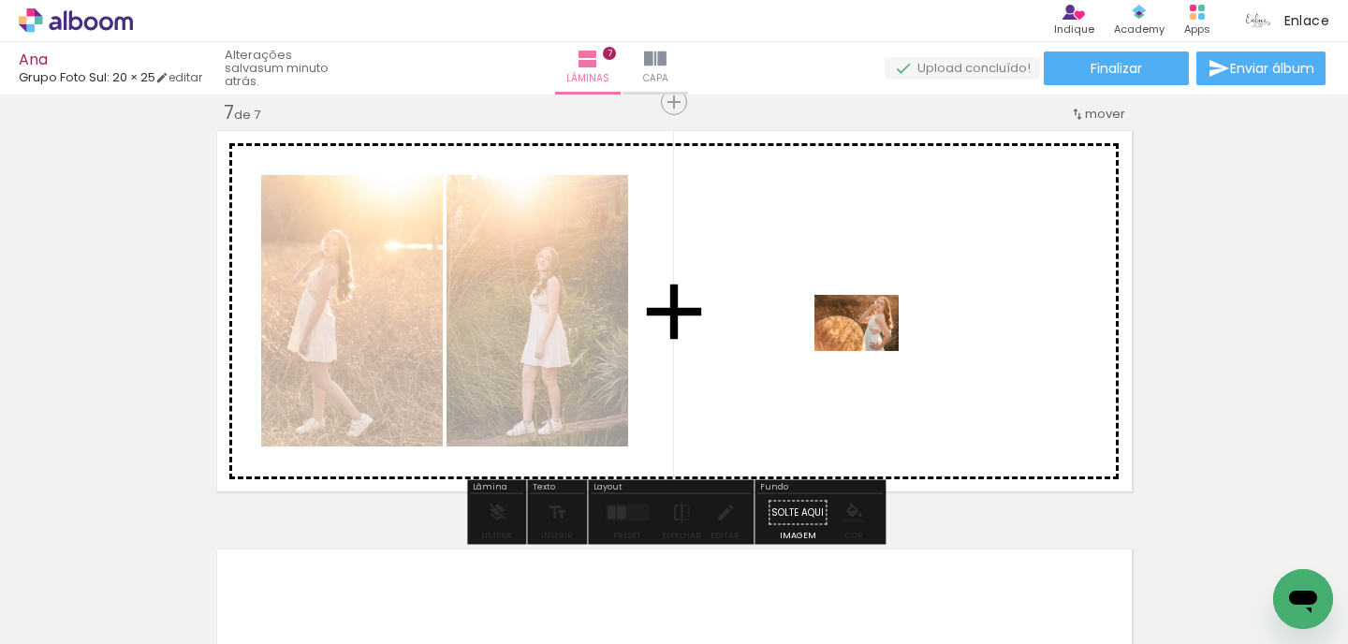
drag, startPoint x: 516, startPoint y: 600, endPoint x: 871, endPoint y: 351, distance: 433.6
click at [871, 351] on quentale-workspace at bounding box center [674, 322] width 1348 height 644
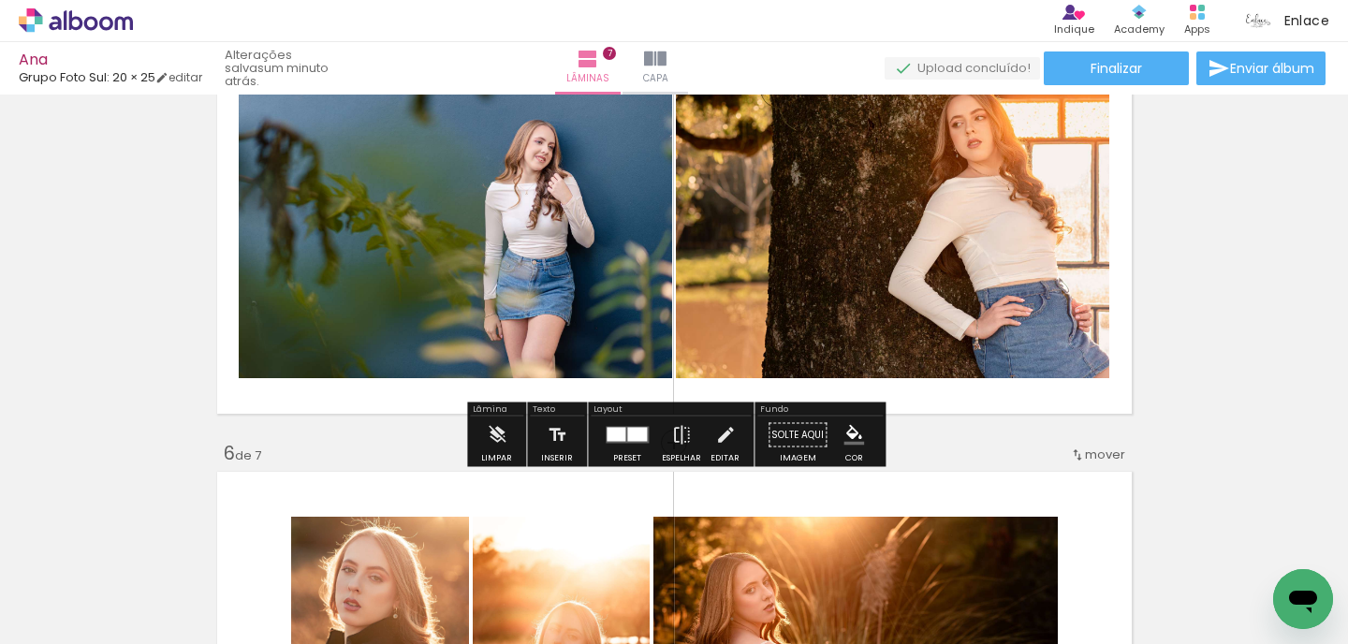
scroll to position [1740, 0]
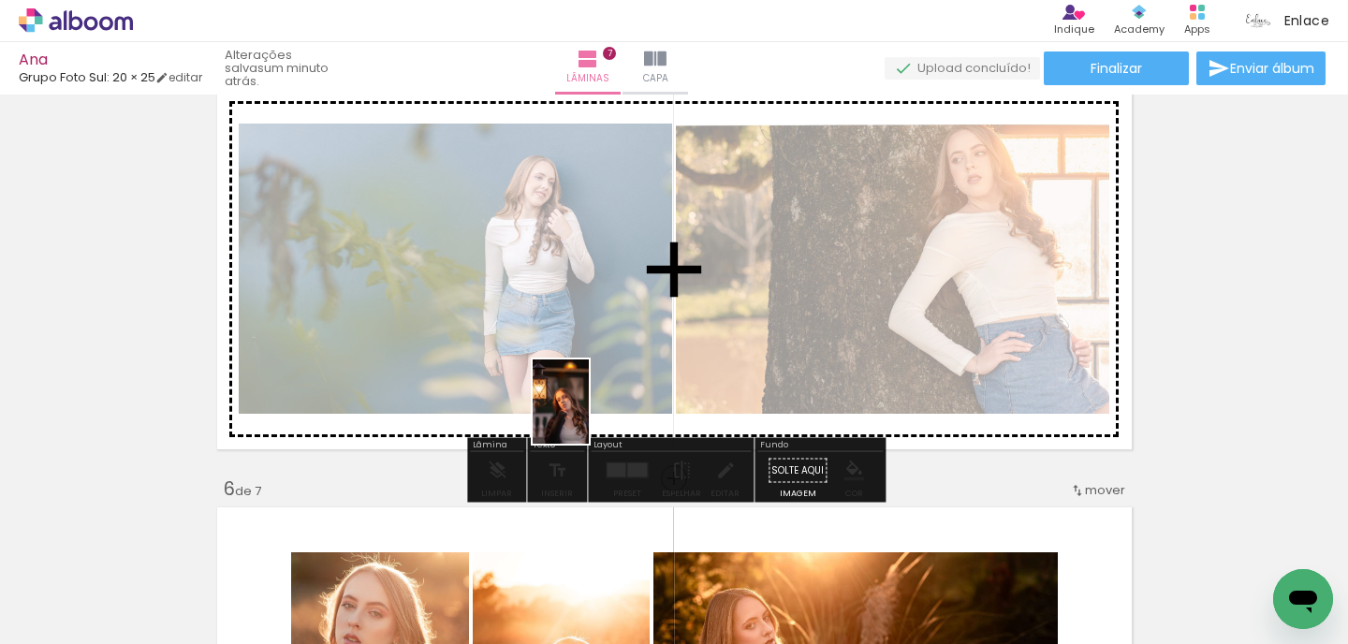
drag, startPoint x: 510, startPoint y: 594, endPoint x: 590, endPoint y: 415, distance: 195.8
click at [589, 415] on quentale-workspace at bounding box center [674, 322] width 1348 height 644
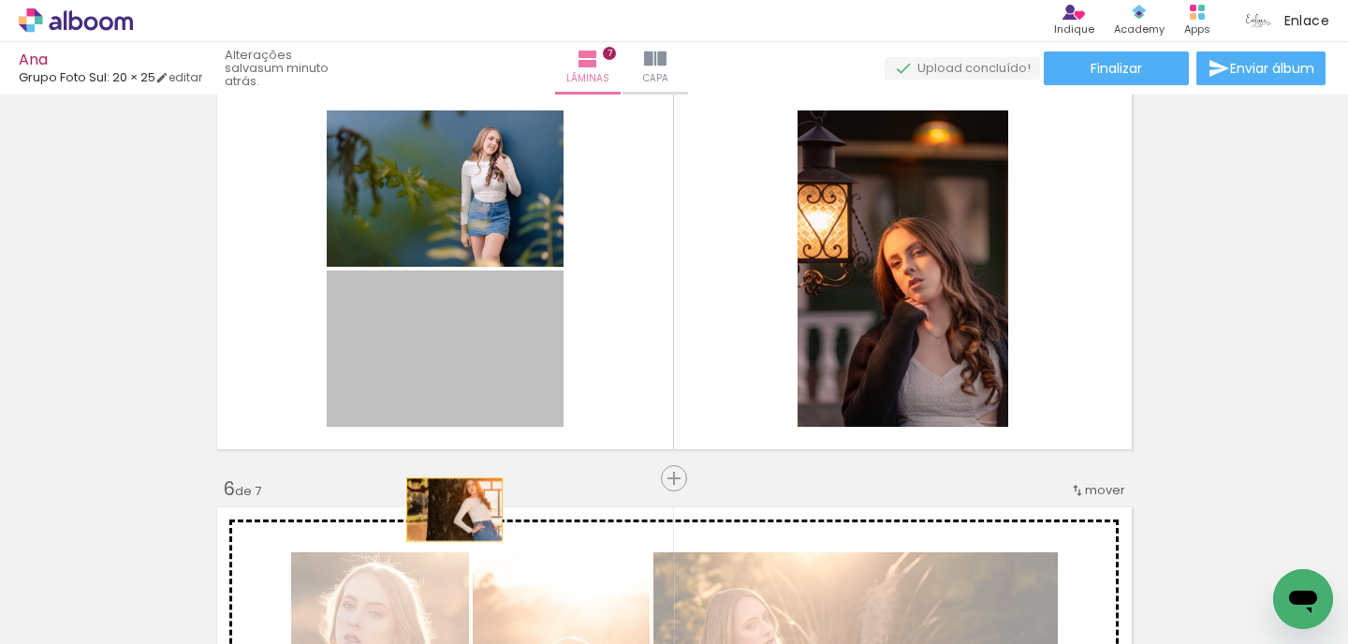
drag, startPoint x: 538, startPoint y: 340, endPoint x: 454, endPoint y: 509, distance: 188.9
click at [454, 509] on div "Inserir lâmina 1 de 7 Inserir lâmina 2 de 7 Inserir lâmina 3 de 7 Inserir lâmin…" at bounding box center [674, 36] width 1348 height 3350
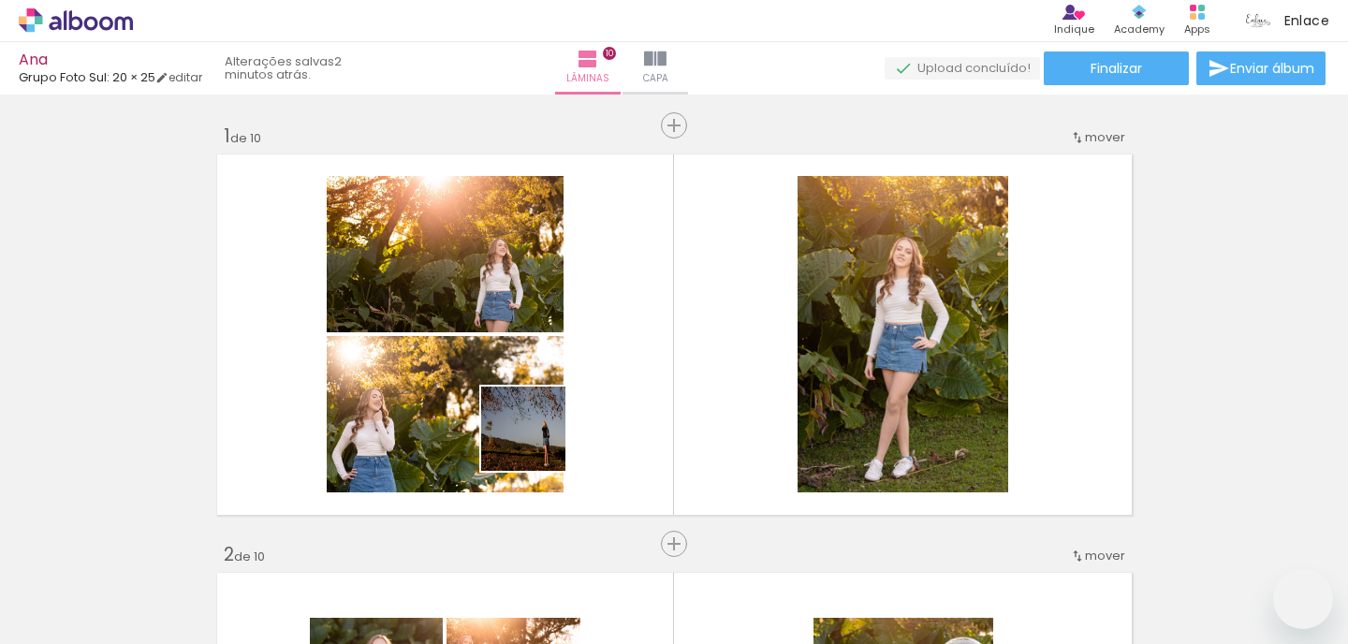
click at [801, 303] on quentale-workspace at bounding box center [674, 322] width 1348 height 644
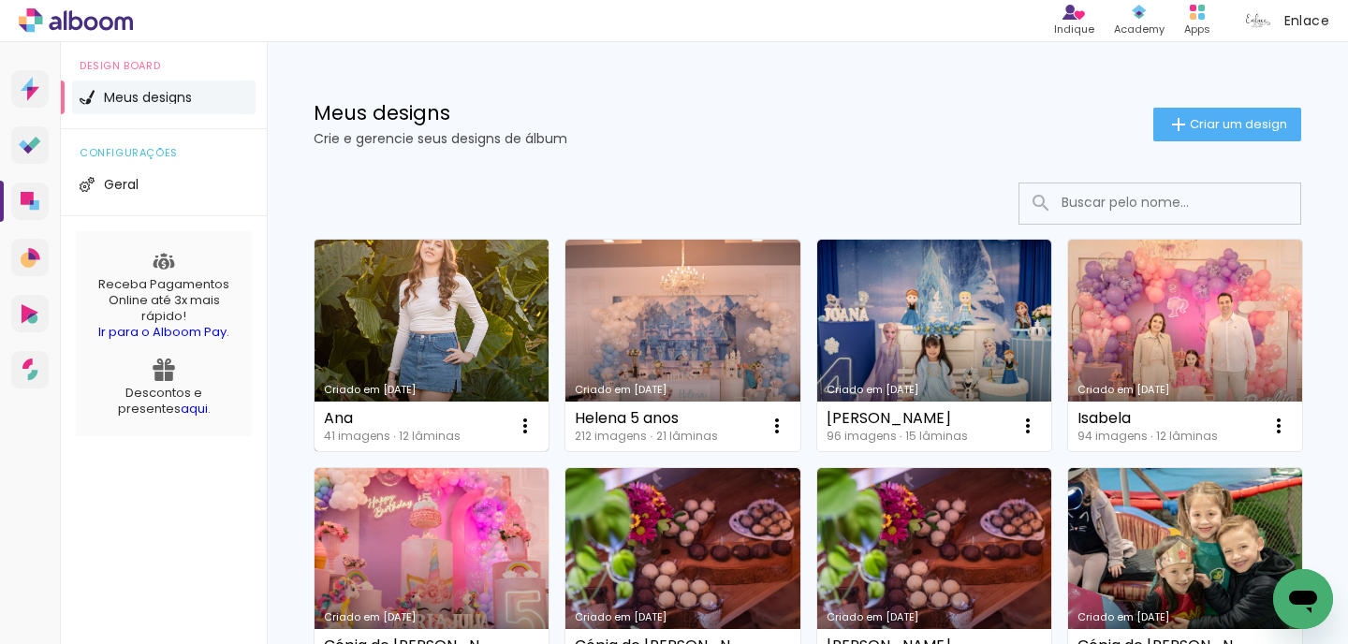
click at [429, 356] on link "Criado em [DATE]" at bounding box center [432, 346] width 234 height 212
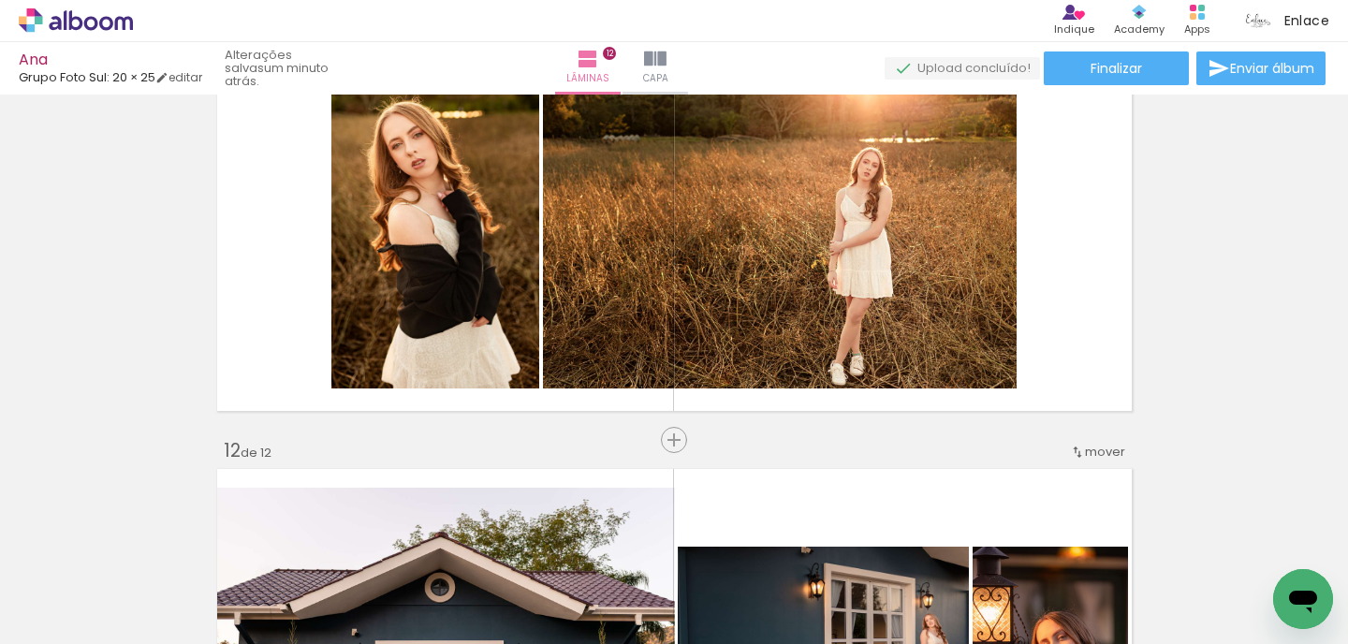
scroll to position [4243, 0]
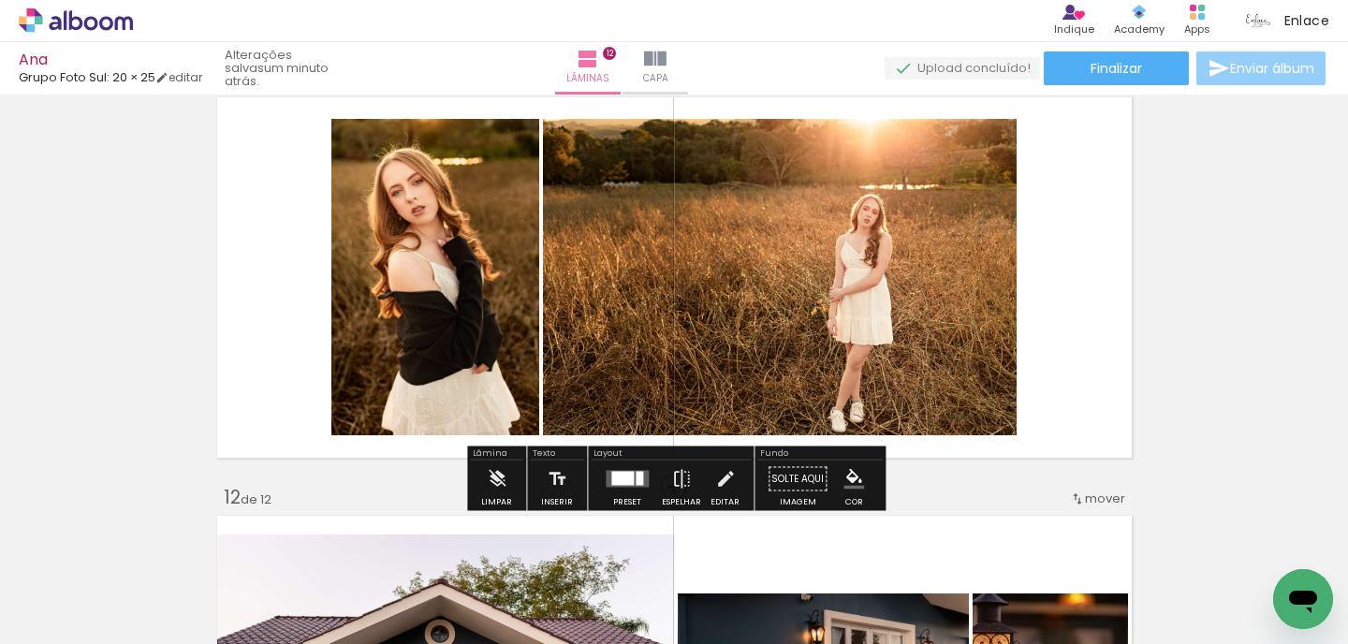
click at [1297, 70] on span "Enviar álbum" at bounding box center [1272, 68] width 84 height 13
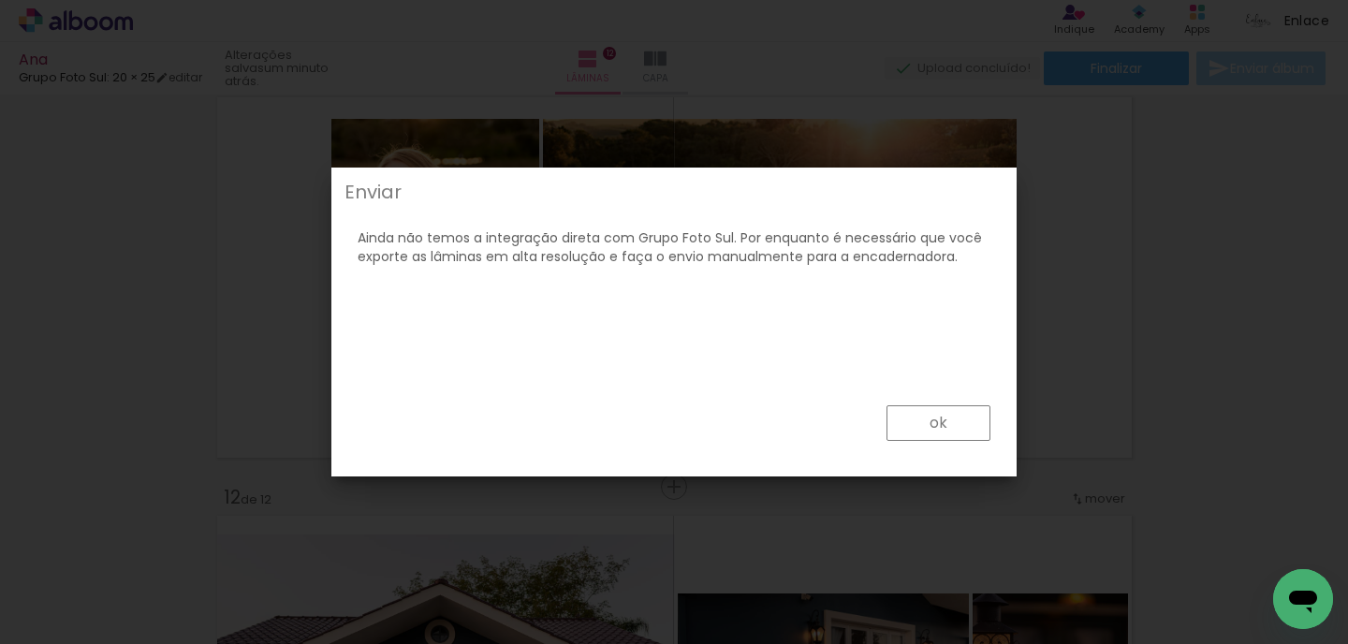
click at [1087, 258] on iron-overlay-backdrop at bounding box center [674, 322] width 1348 height 644
click at [917, 435] on paper-button "ok" at bounding box center [939, 423] width 104 height 36
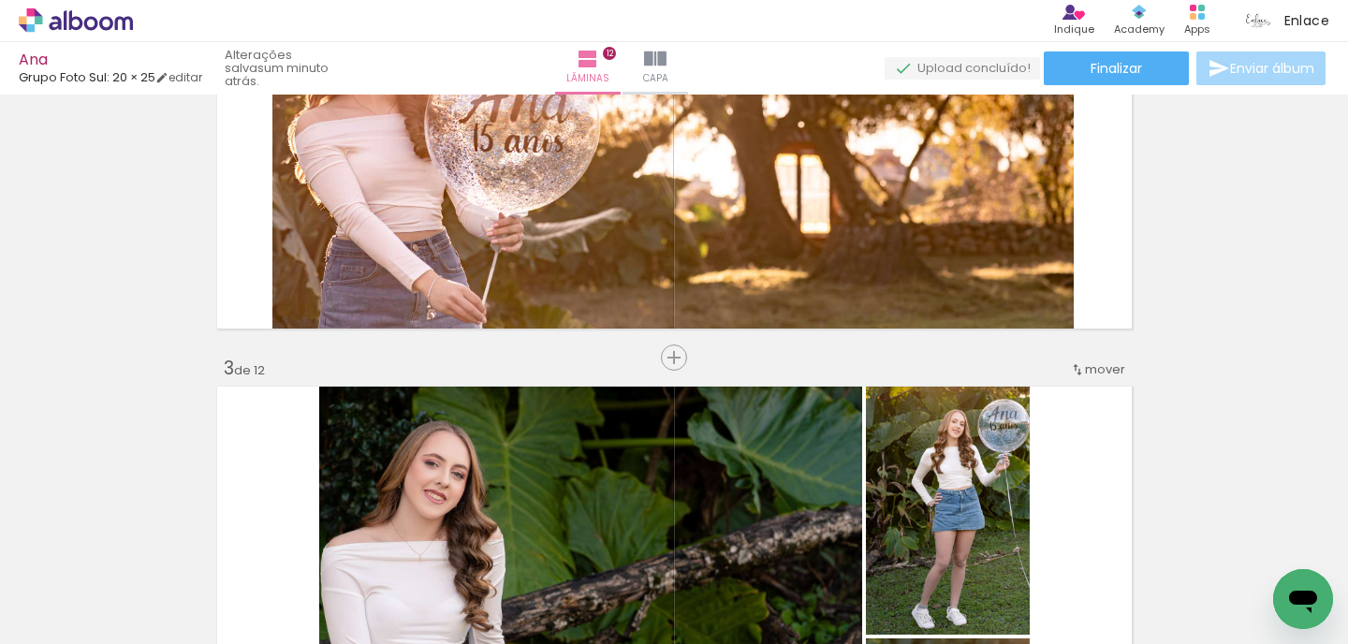
scroll to position [0, 0]
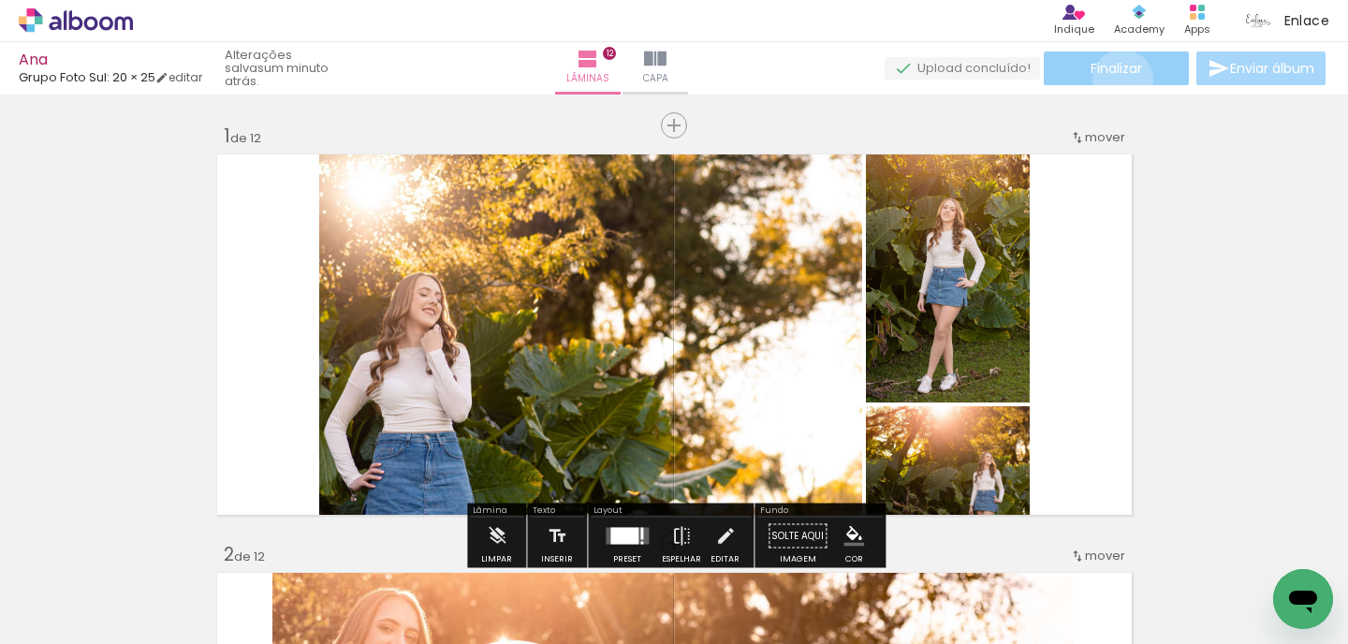
click at [1116, 80] on paper-button "Finalizar" at bounding box center [1116, 69] width 145 height 34
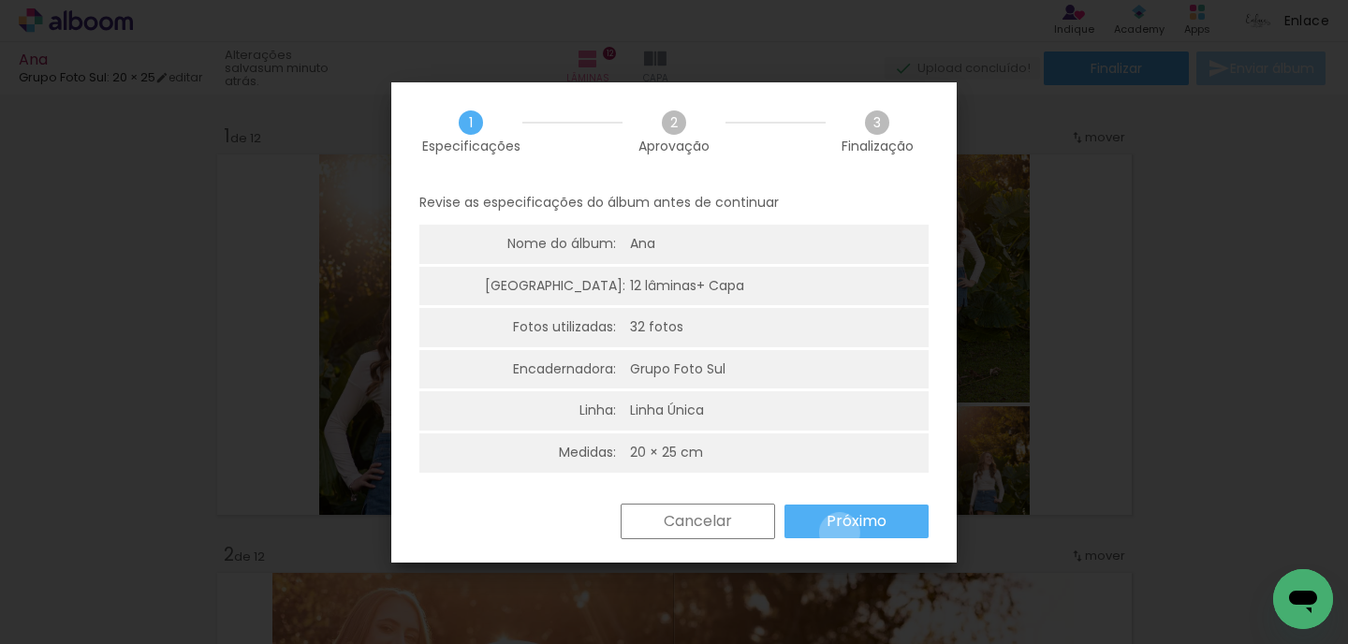
click at [840, 533] on paper-button "Próximo" at bounding box center [857, 522] width 144 height 34
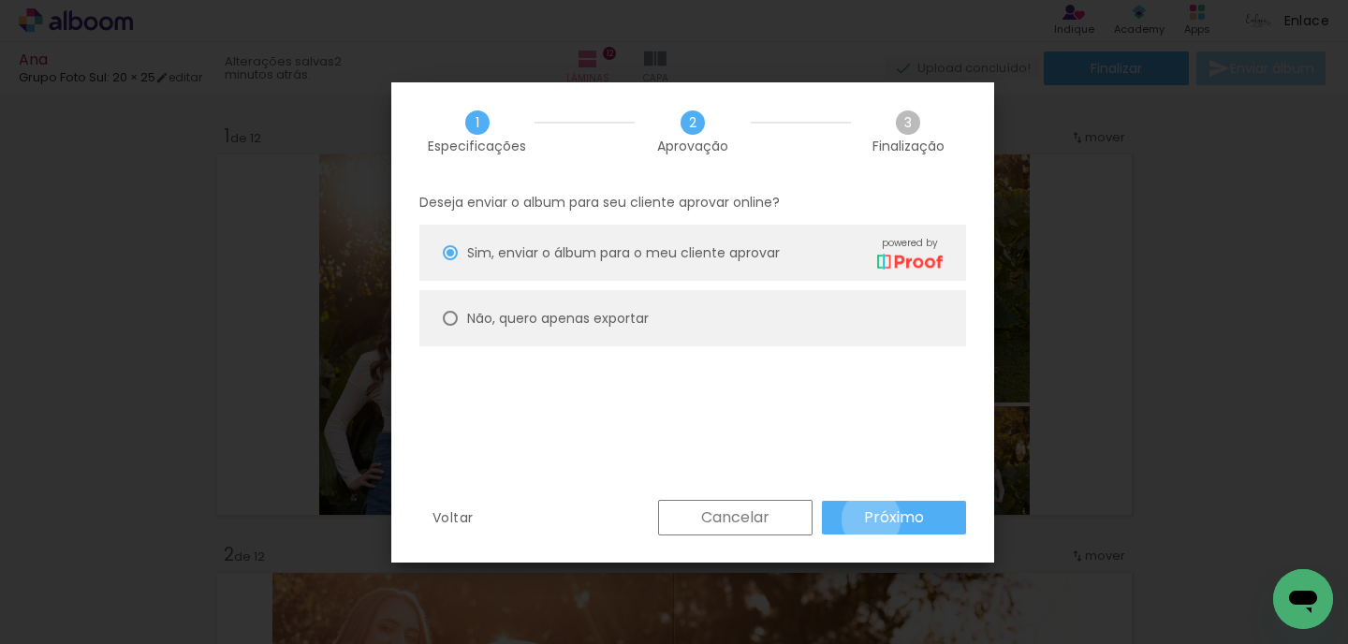
click at [0, 0] on slot "Próximo" at bounding box center [0, 0] width 0 height 0
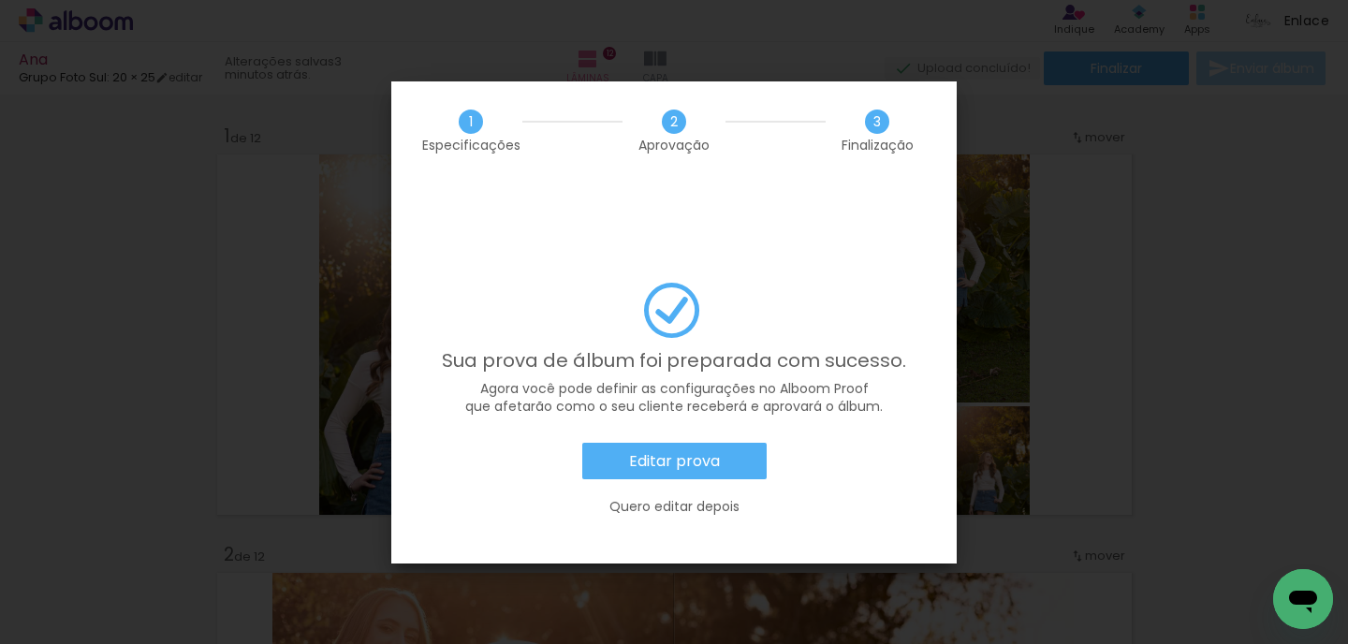
click at [688, 443] on paper-button "Editar prova" at bounding box center [674, 461] width 184 height 37
